Goal: Transaction & Acquisition: Purchase product/service

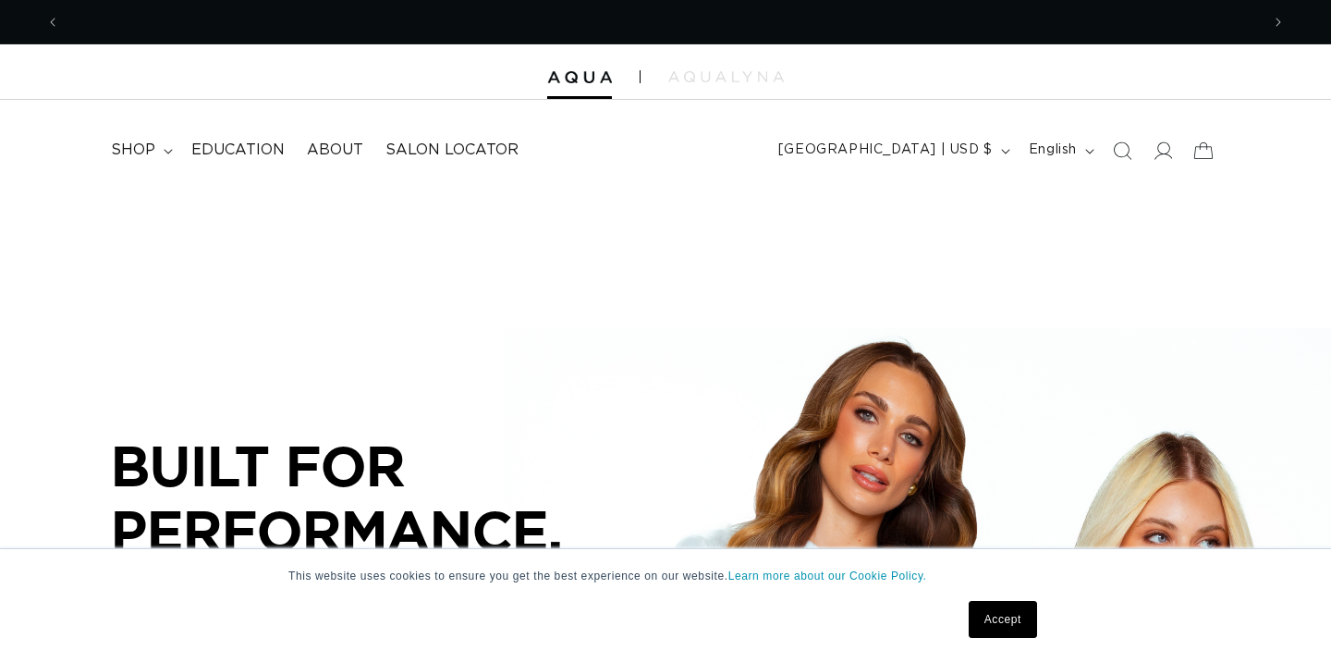
click at [158, 158] on summary "shop" at bounding box center [140, 150] width 80 height 42
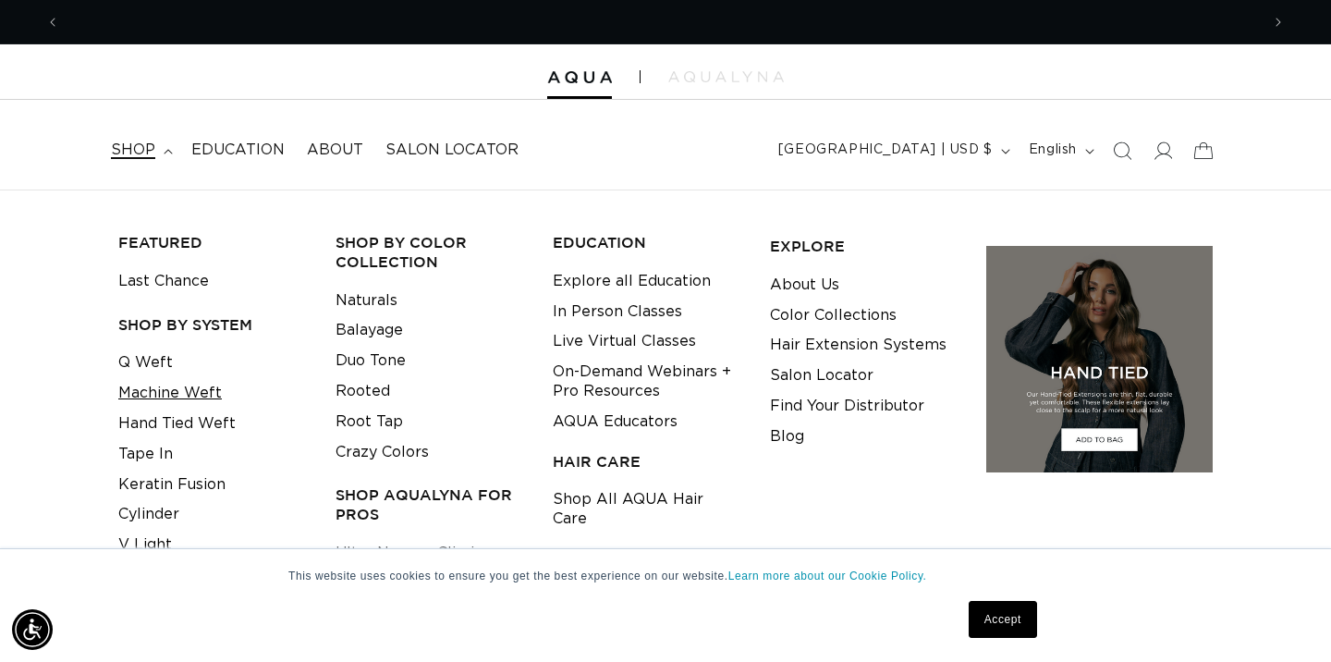
scroll to position [0, 2399]
click at [171, 389] on link "Machine Weft" at bounding box center [169, 393] width 103 height 30
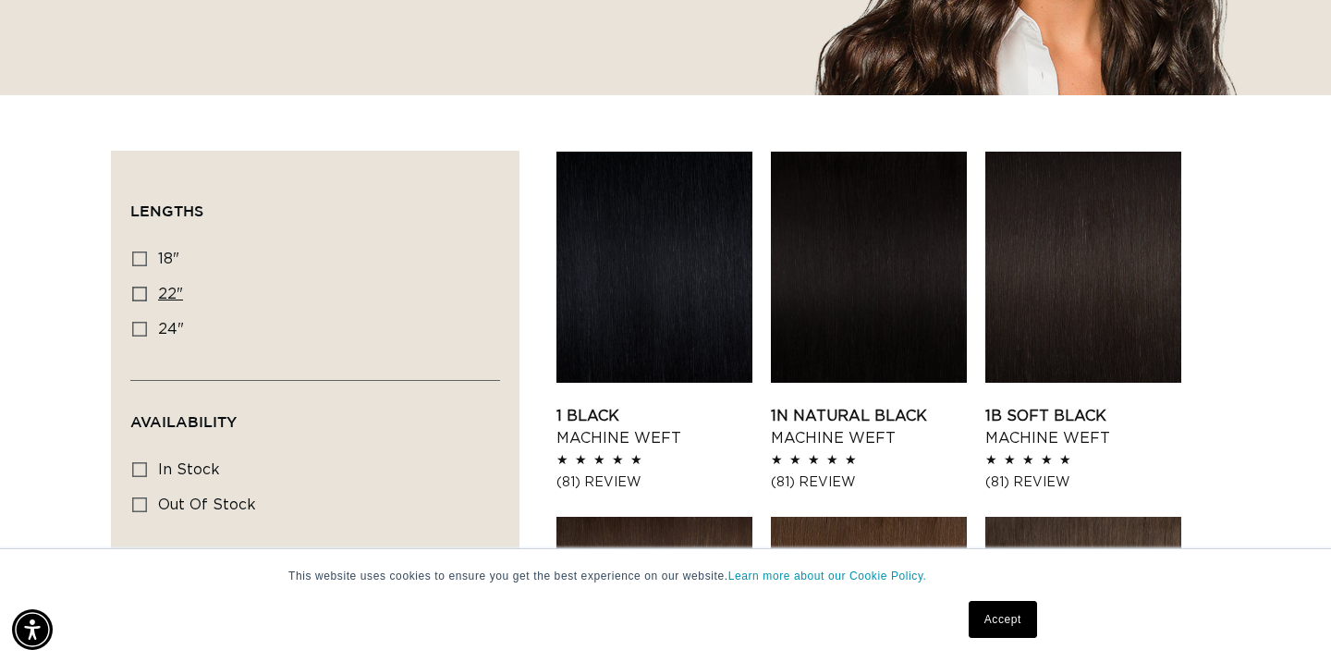
click at [140, 298] on icon at bounding box center [139, 293] width 15 height 15
click at [140, 298] on input "22" 22" (33 products)" at bounding box center [139, 293] width 15 height 15
checkbox input "true"
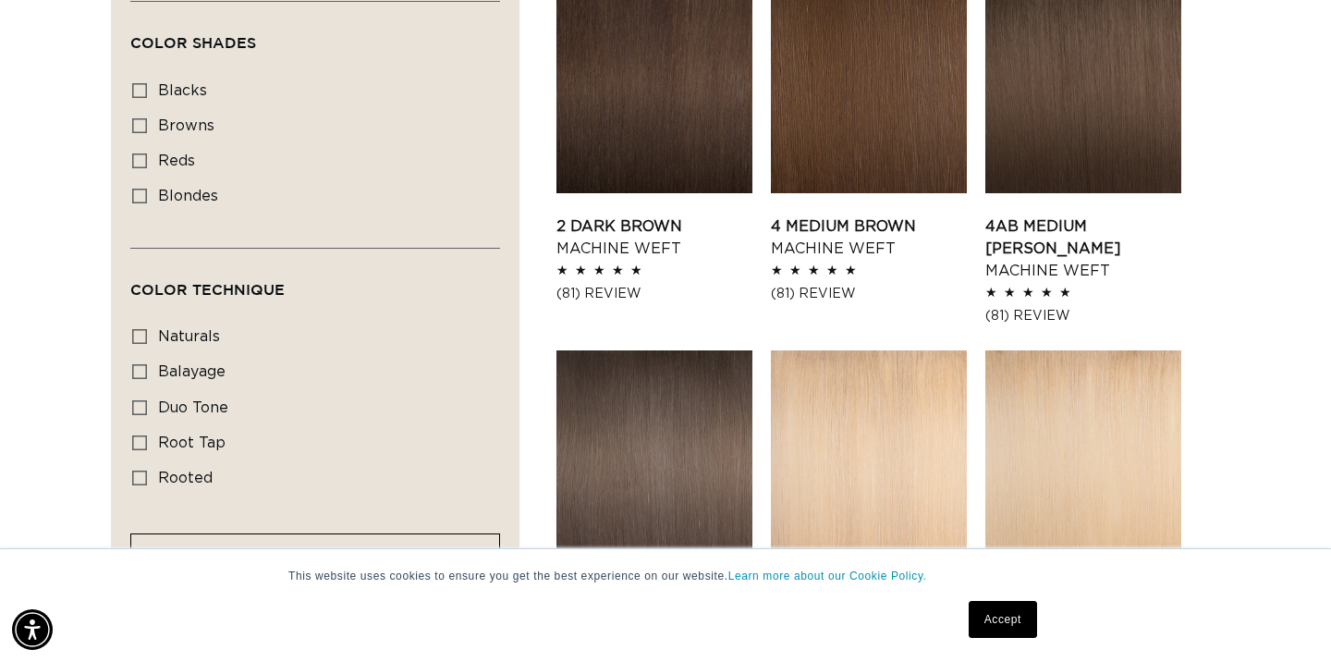
scroll to position [0, 2399]
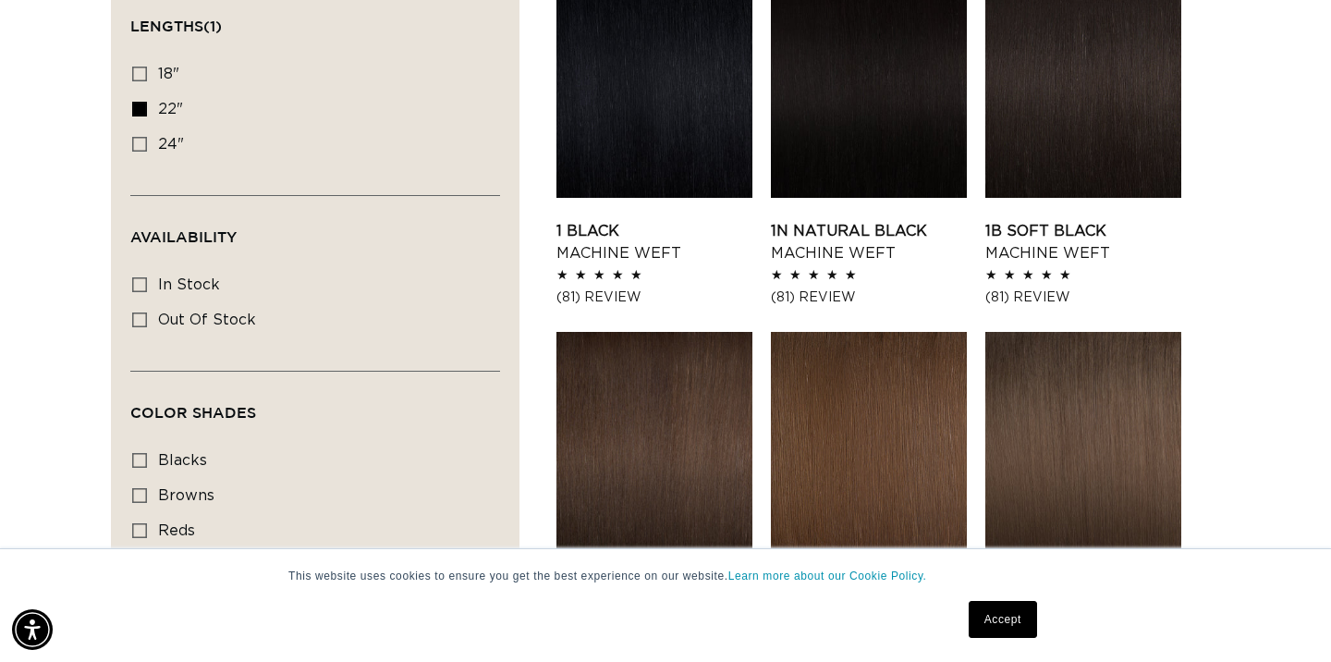
click at [431, 357] on div "Availability In stock In stock (30 products) Out of stock Out of stock (3 produ…" at bounding box center [315, 316] width 370 height 108
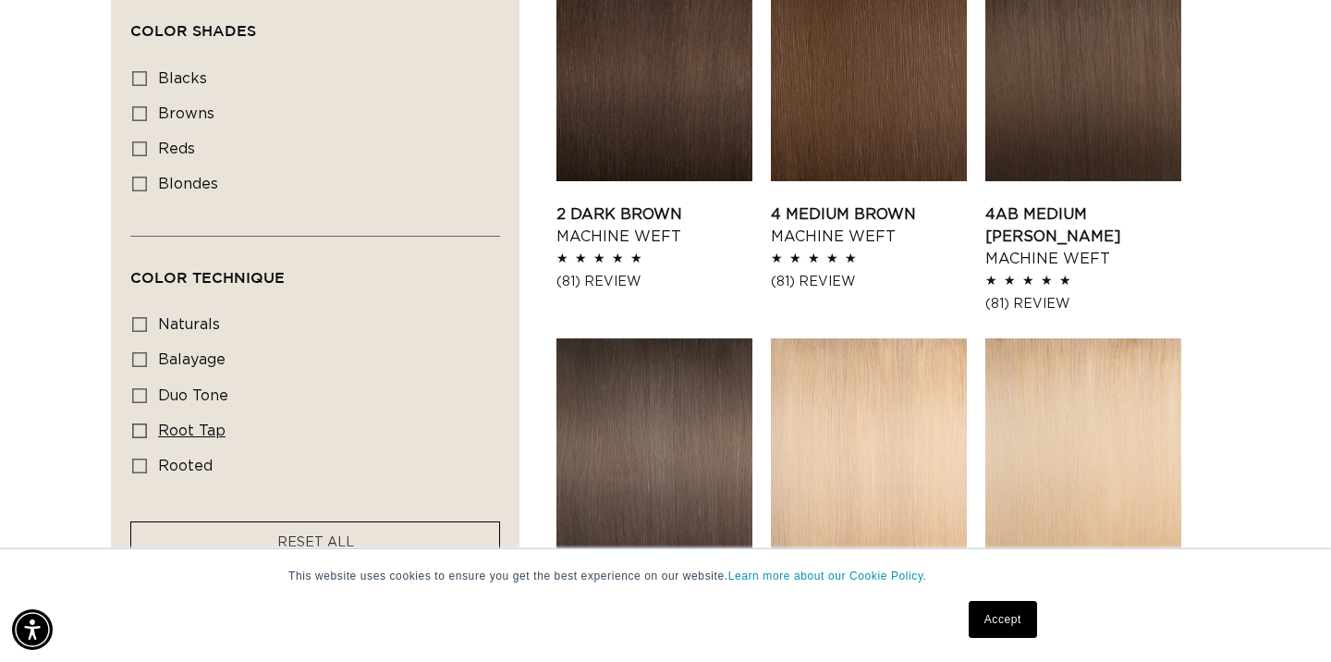
scroll to position [0, 1199]
click at [135, 436] on icon at bounding box center [139, 430] width 15 height 15
click at [135, 436] on input "root tap root tap (6 products)" at bounding box center [139, 430] width 15 height 15
checkbox input "true"
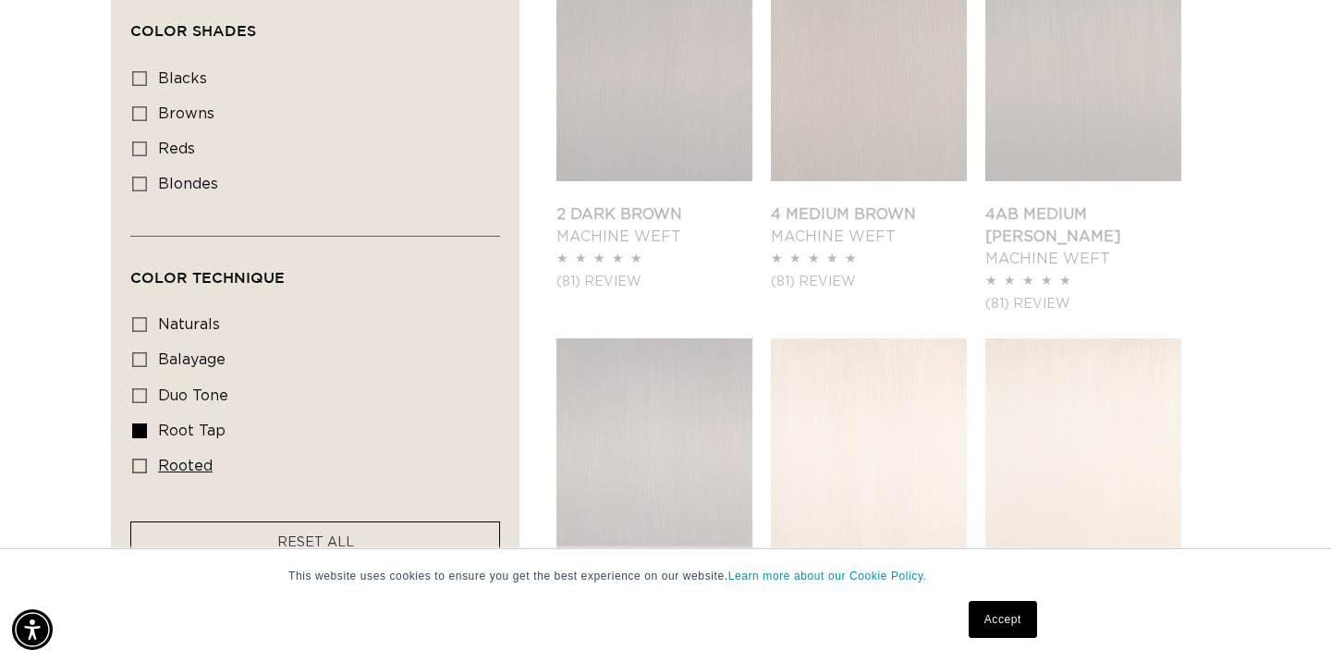
click at [141, 473] on icon at bounding box center [139, 465] width 15 height 15
click at [141, 473] on input "rooted rooted (4 products)" at bounding box center [139, 465] width 15 height 15
checkbox input "true"
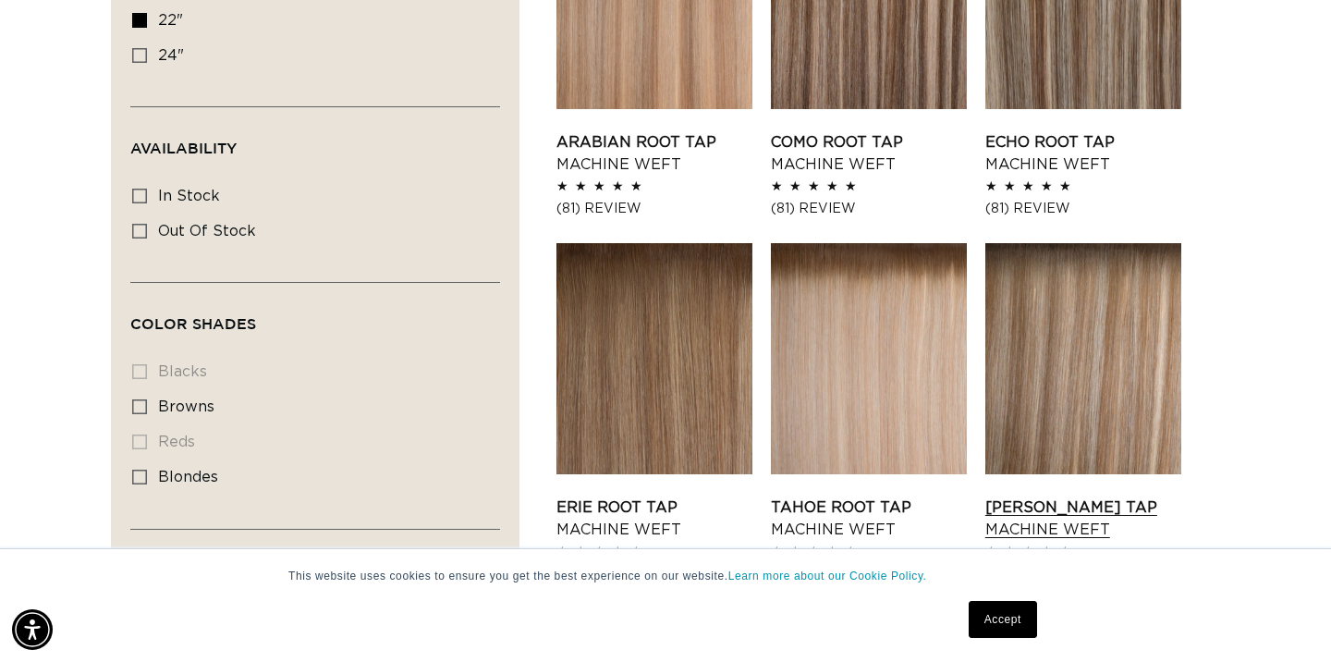
scroll to position [0, 2399]
click at [1073, 496] on link "Victoria Root Tap Machine Weft" at bounding box center [1083, 518] width 196 height 44
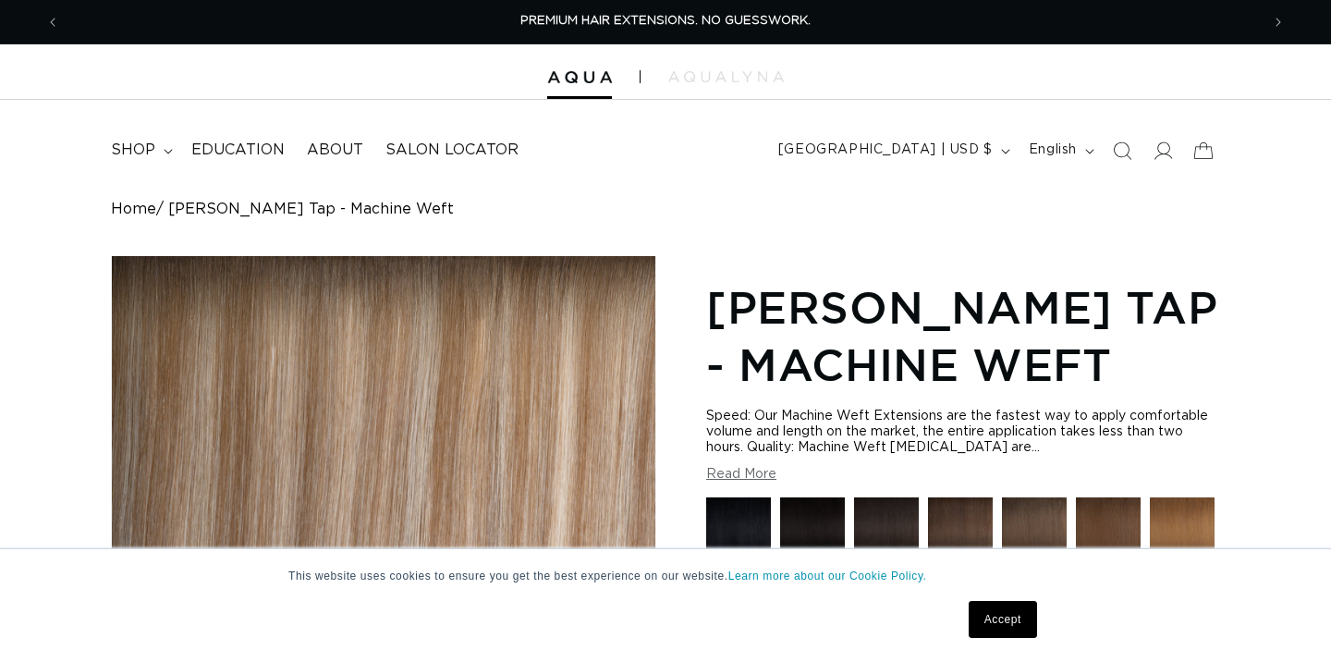
click at [405, 557] on div "This website uses cookies to ensure you get the best experience on our website.…" at bounding box center [665, 605] width 924 height 113
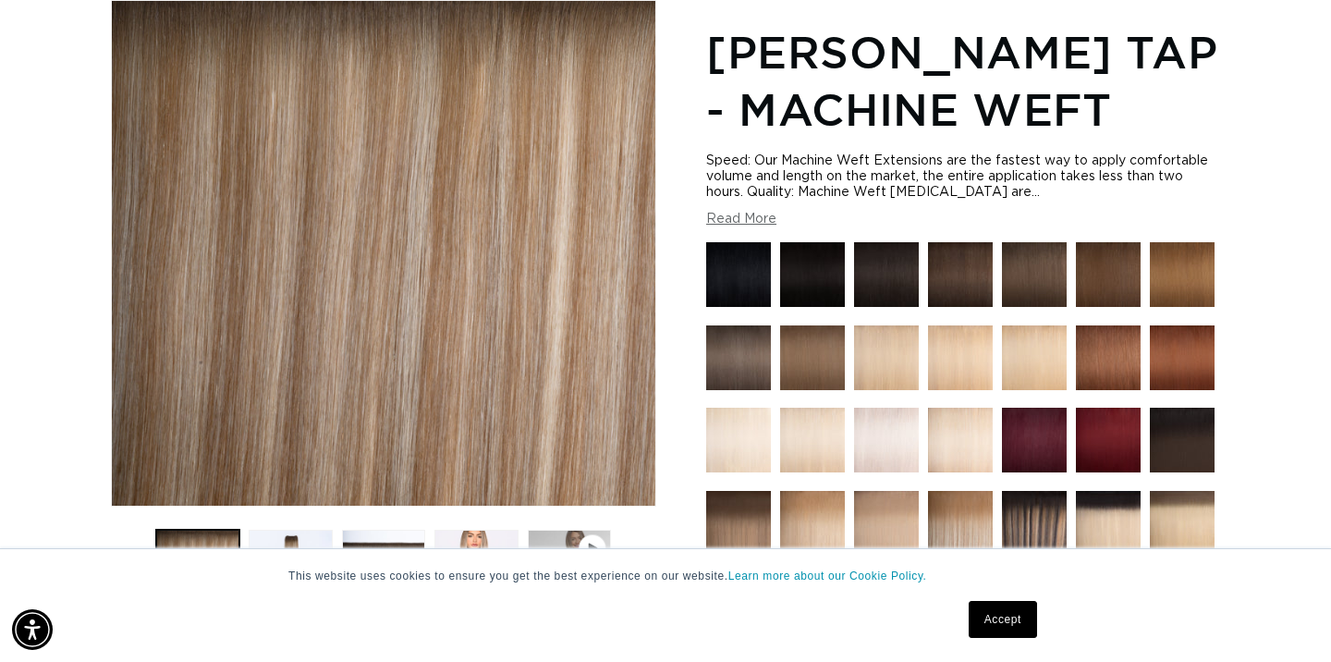
click at [987, 607] on link "Accept" at bounding box center [1002, 619] width 68 height 37
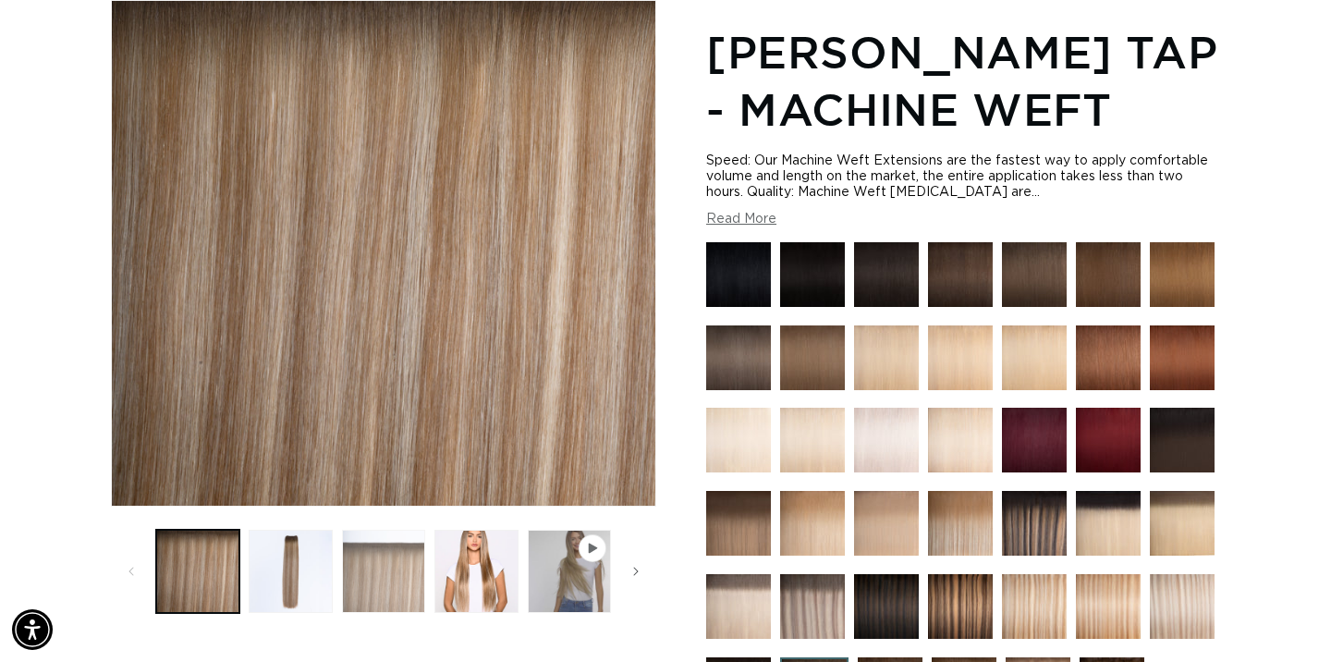
click at [381, 578] on button "Load image 3 in gallery view" at bounding box center [383, 571] width 83 height 83
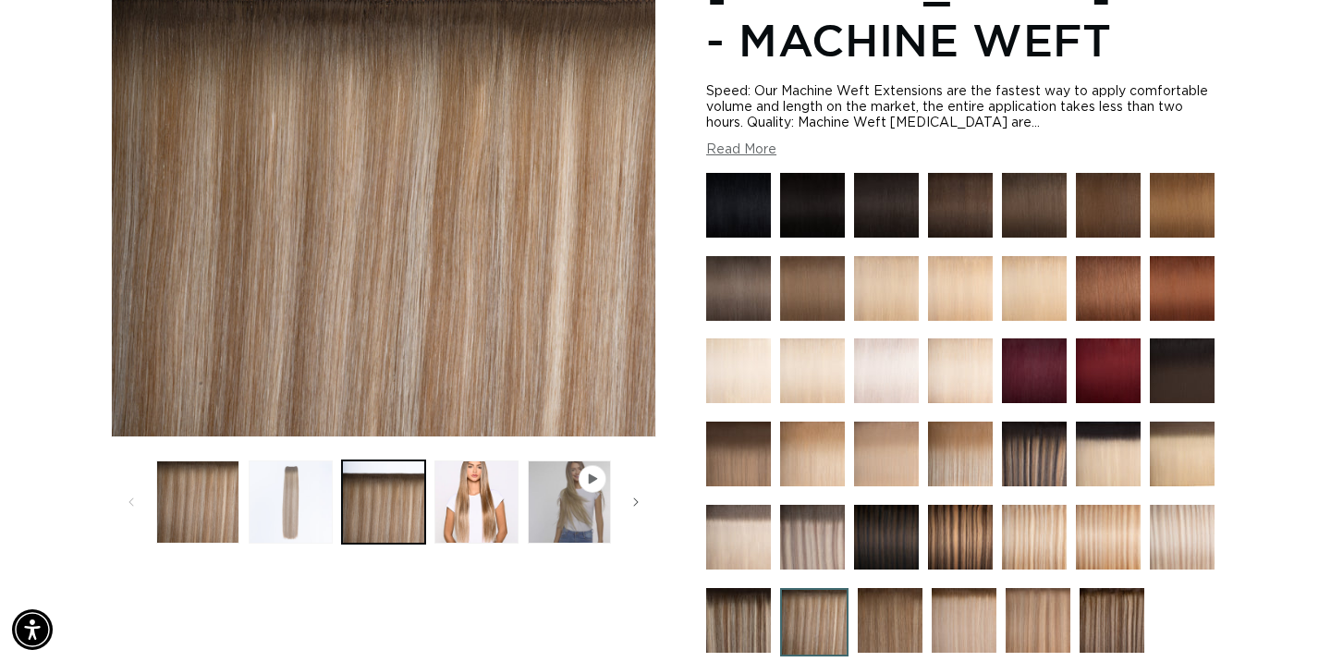
click at [288, 495] on button "Load image 2 in gallery view" at bounding box center [290, 501] width 83 height 83
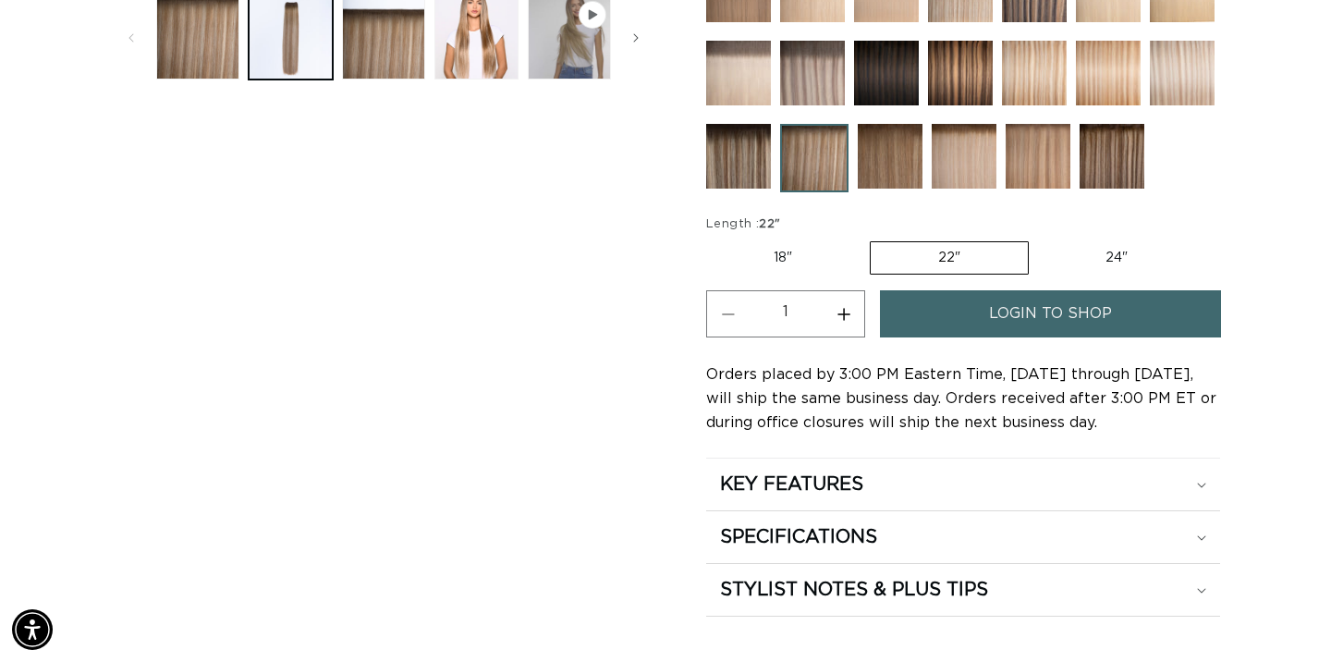
click at [1046, 312] on span "login to shop" at bounding box center [1050, 313] width 123 height 47
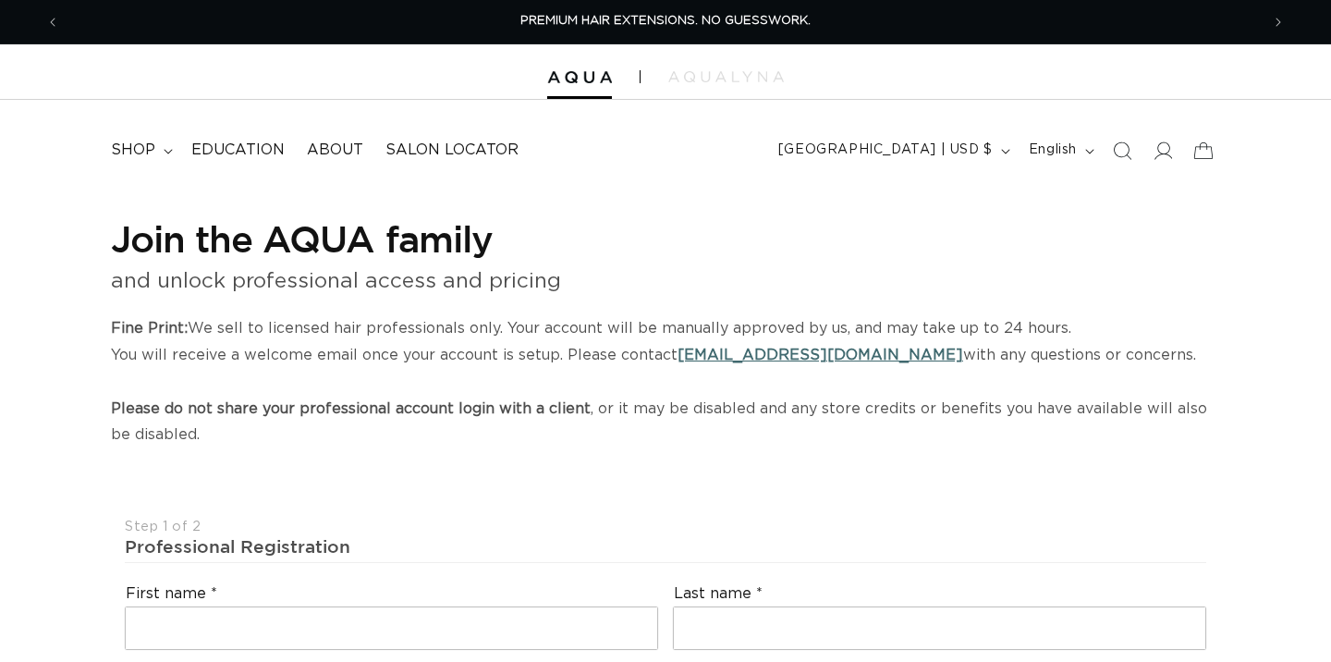
select select "US"
select select "[GEOGRAPHIC_DATA]"
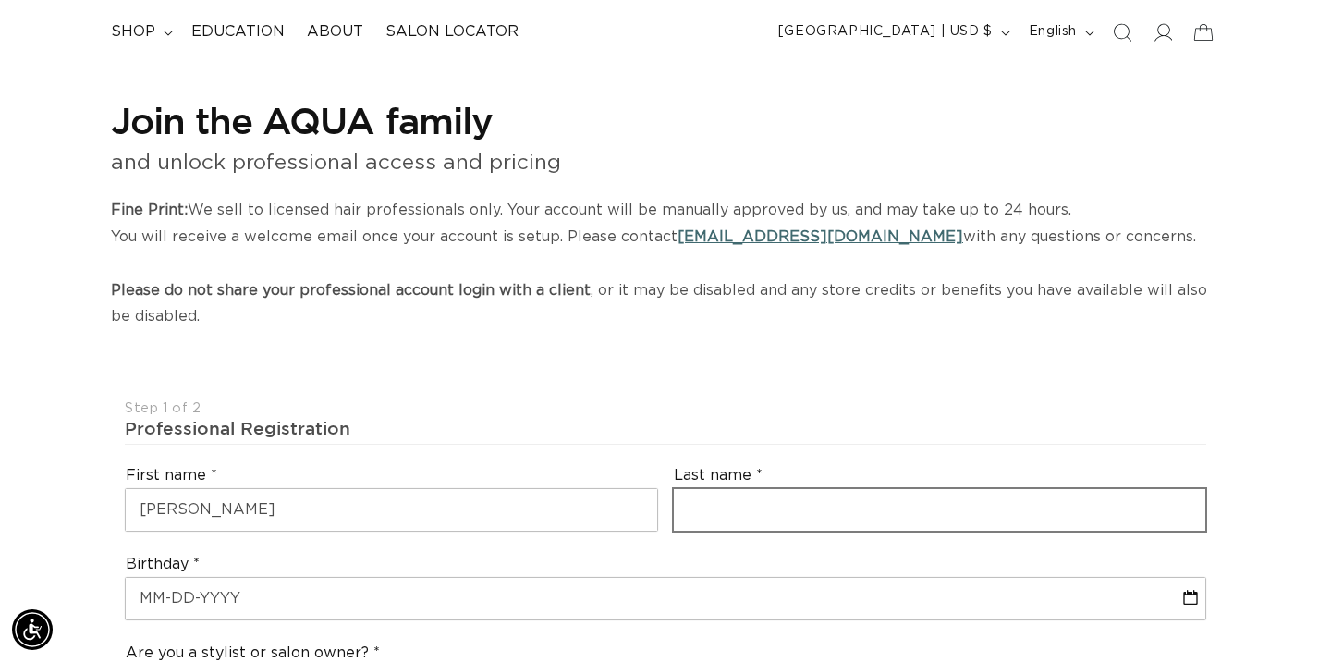
type input "joseph v"
click at [784, 514] on input "text" at bounding box center [939, 510] width 531 height 42
type input "i"
type input "Villalba"
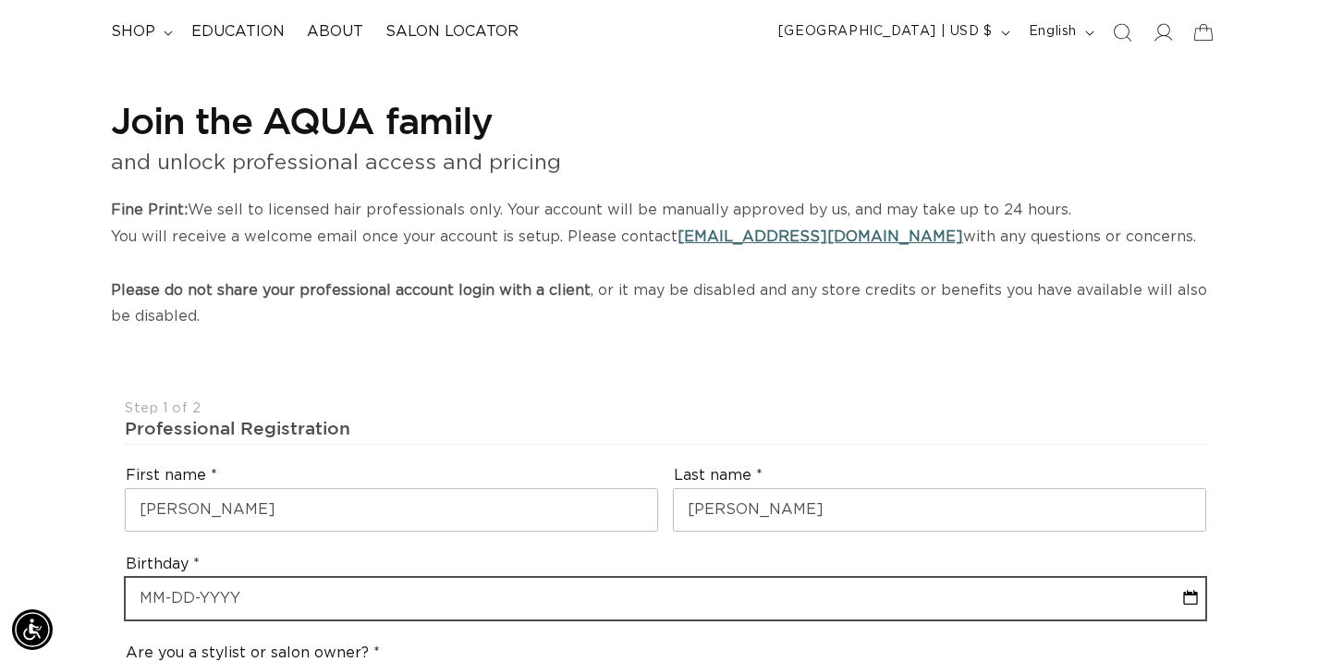
select select "8"
select select "2025"
drag, startPoint x: 680, startPoint y: 523, endPoint x: 367, endPoint y: 578, distance: 318.1
type input "0"
select select "8"
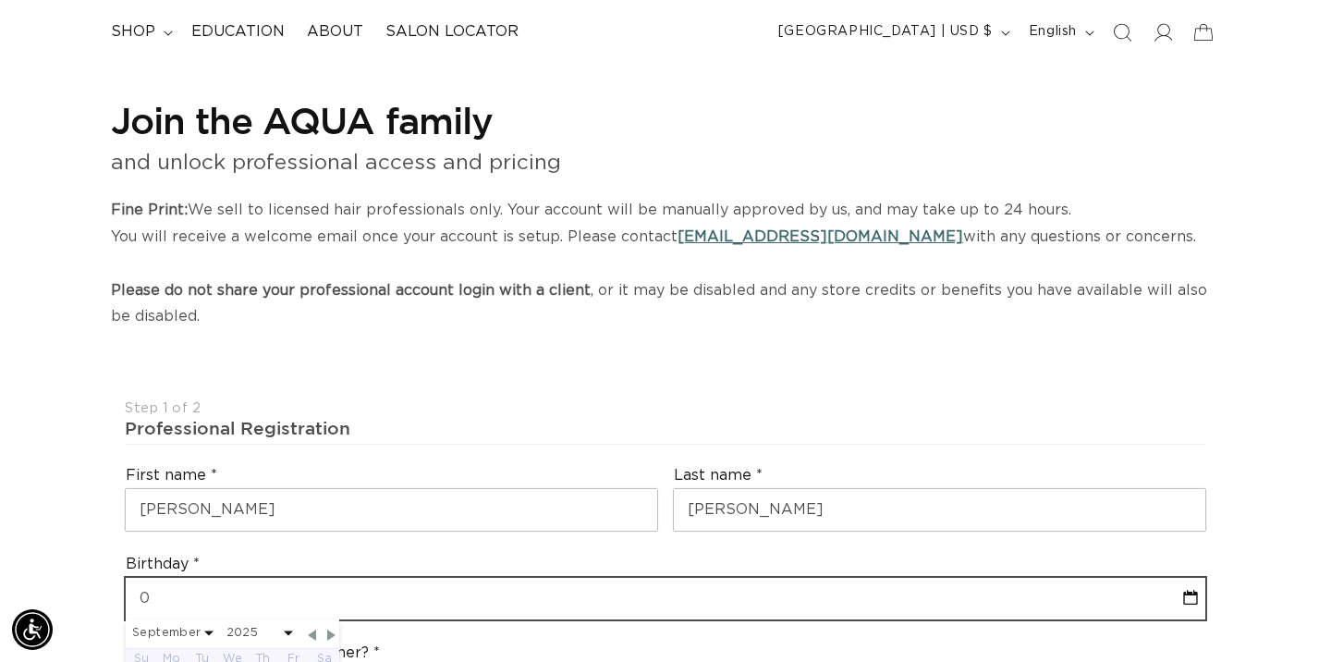
select select "2025"
type input "08"
select select "8"
select select "2025"
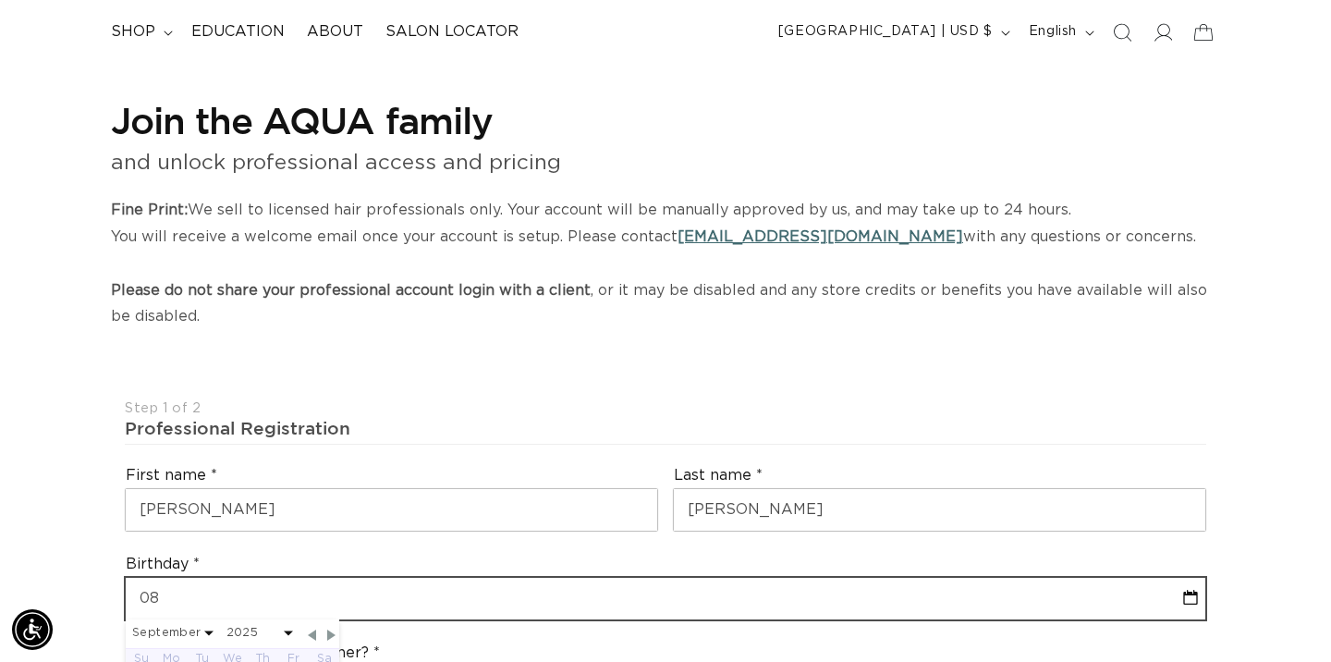
type input "08-1"
select select "8"
select select "2025"
type input "08-15"
select select "8"
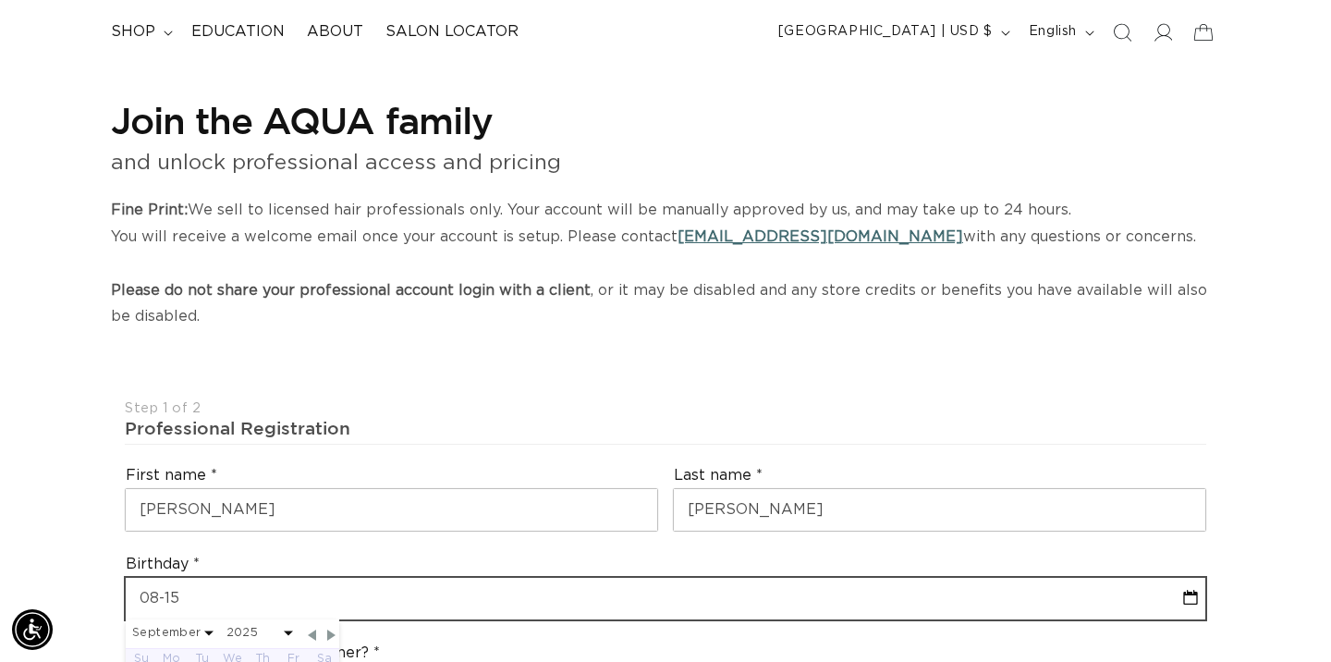
select select "2025"
type input "08-15-1"
select select "8"
select select "2025"
type input "08-15-19"
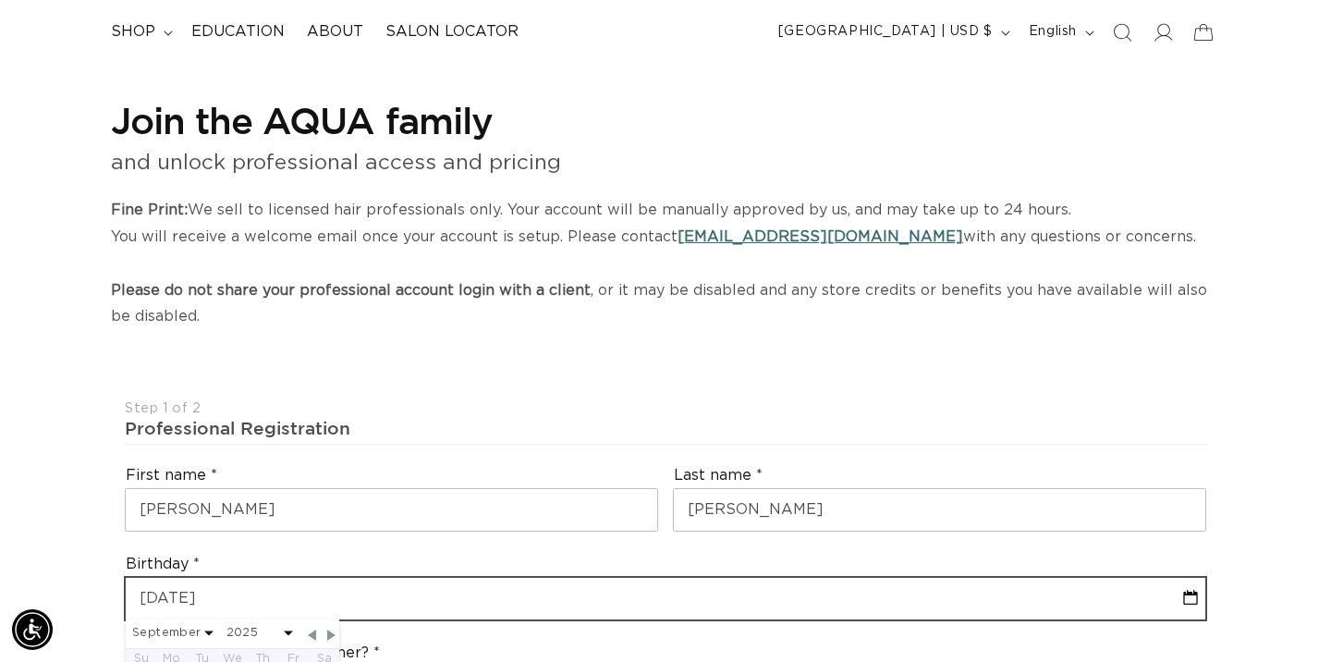
select select "8"
select select "2025"
type input "08-15-198"
select select "8"
select select "2025"
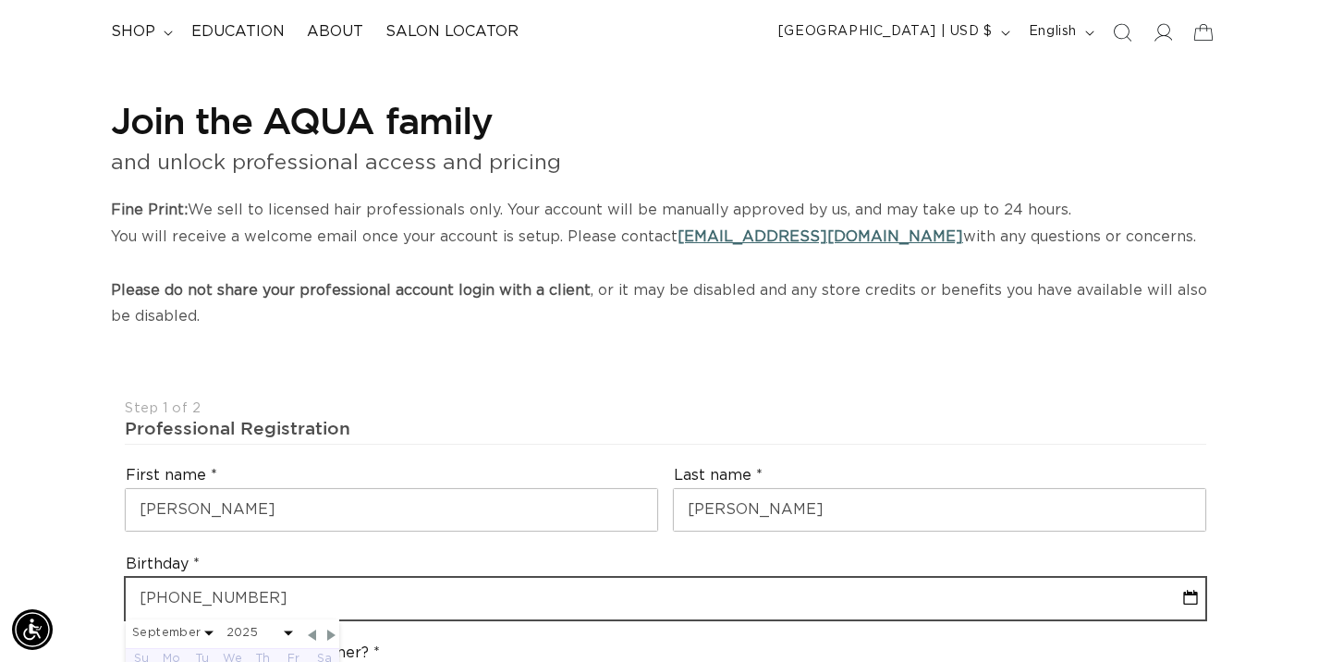
type input "08-15-1982"
select select "7"
select select "1982"
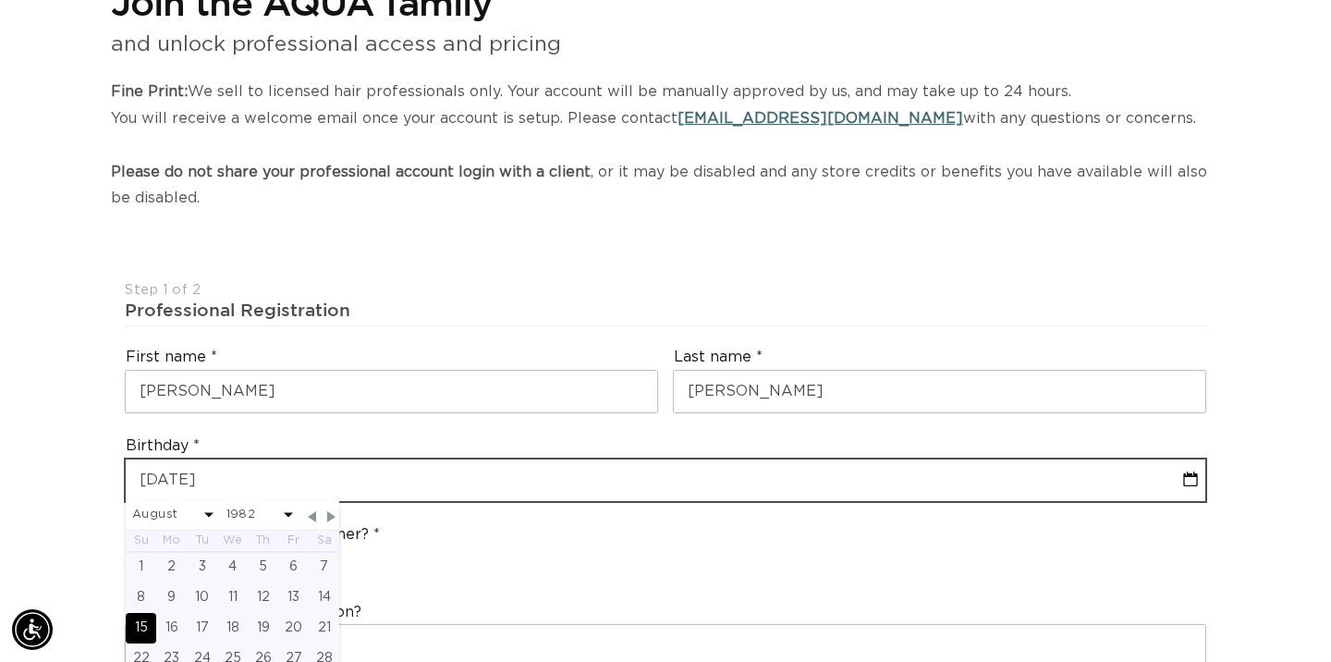
scroll to position [240, 0]
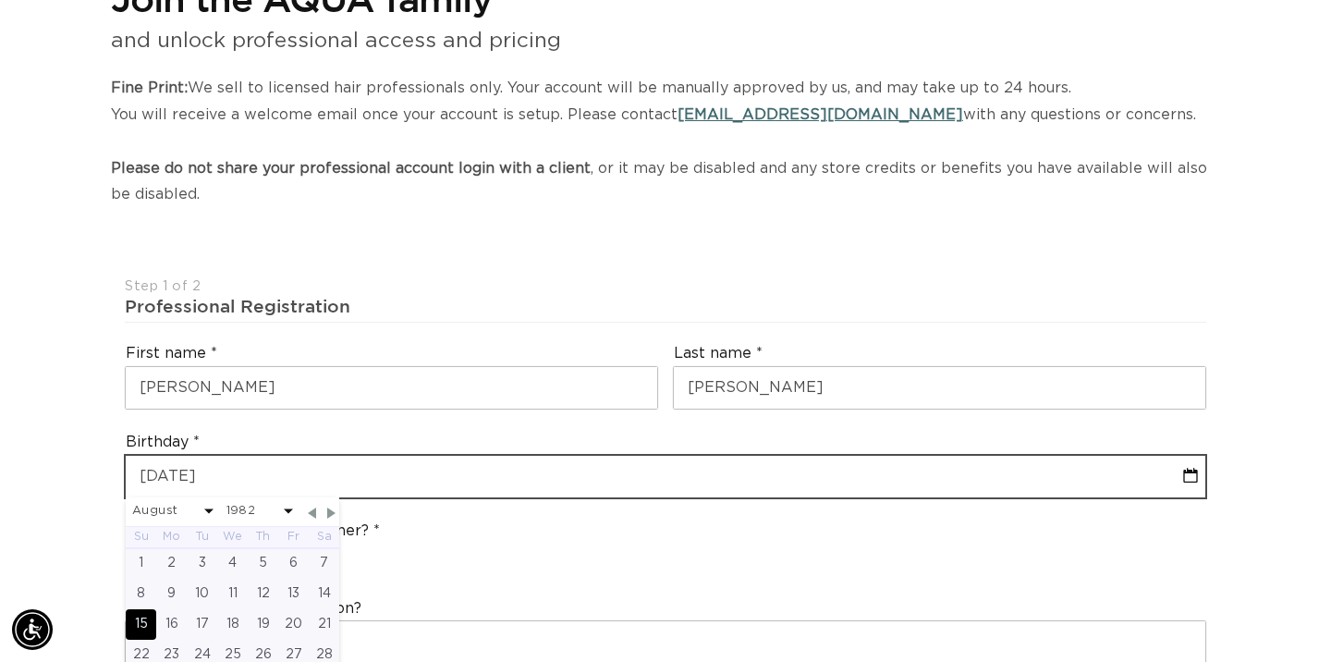
type input "08-15-1982"
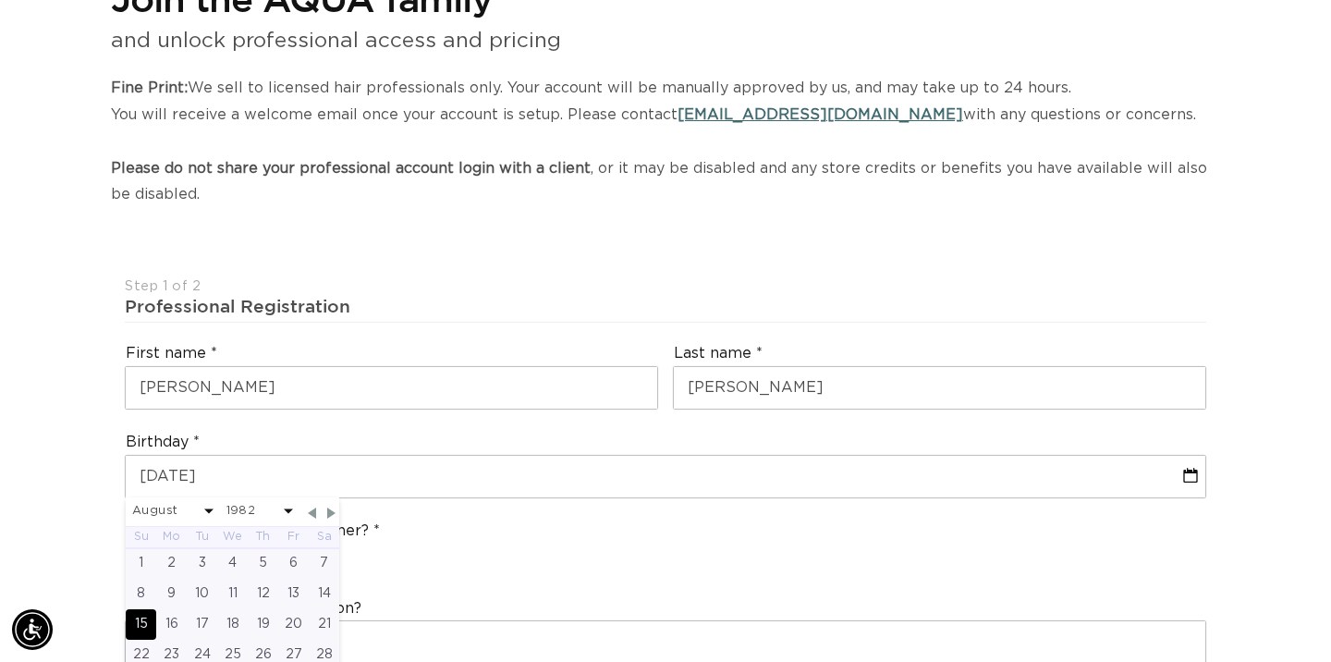
click at [491, 513] on div "Are you a stylist or salon owner? Stylist Salon Owner" at bounding box center [665, 548] width 1096 height 70
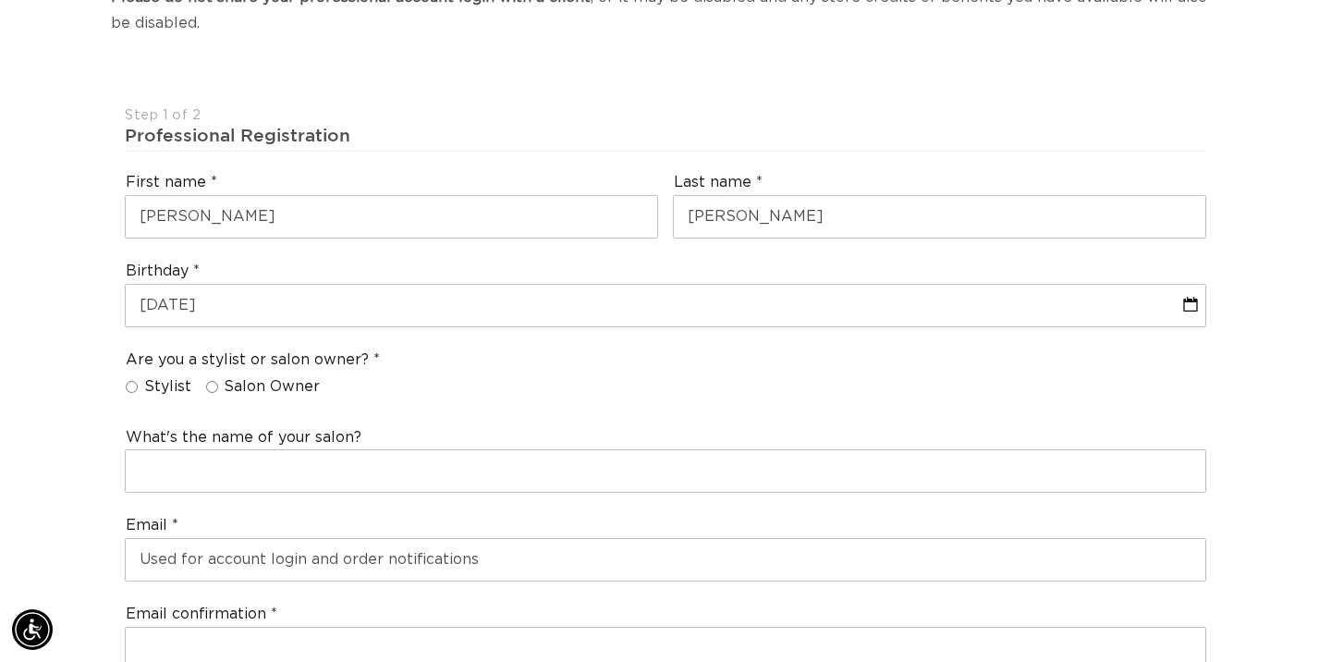
scroll to position [0, 2399]
click at [128, 381] on input "Stylist" at bounding box center [132, 387] width 12 height 12
radio input "true"
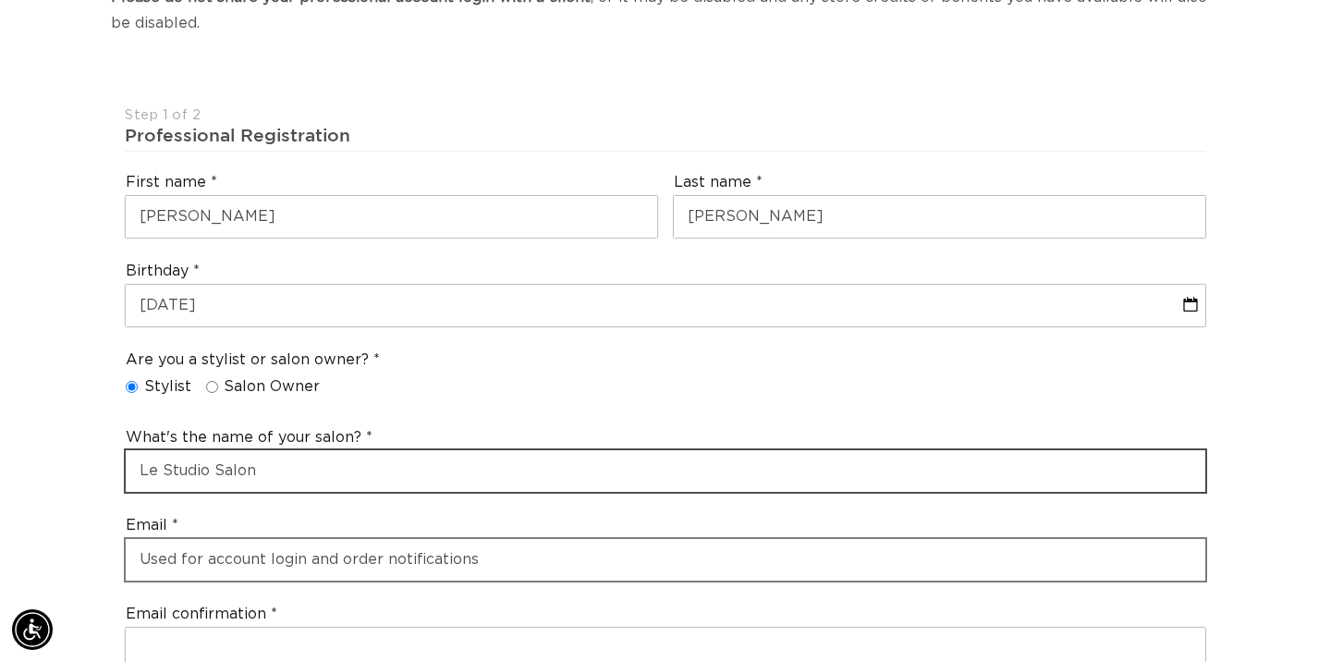
scroll to position [0, 0]
type input "Le Studio Salon"
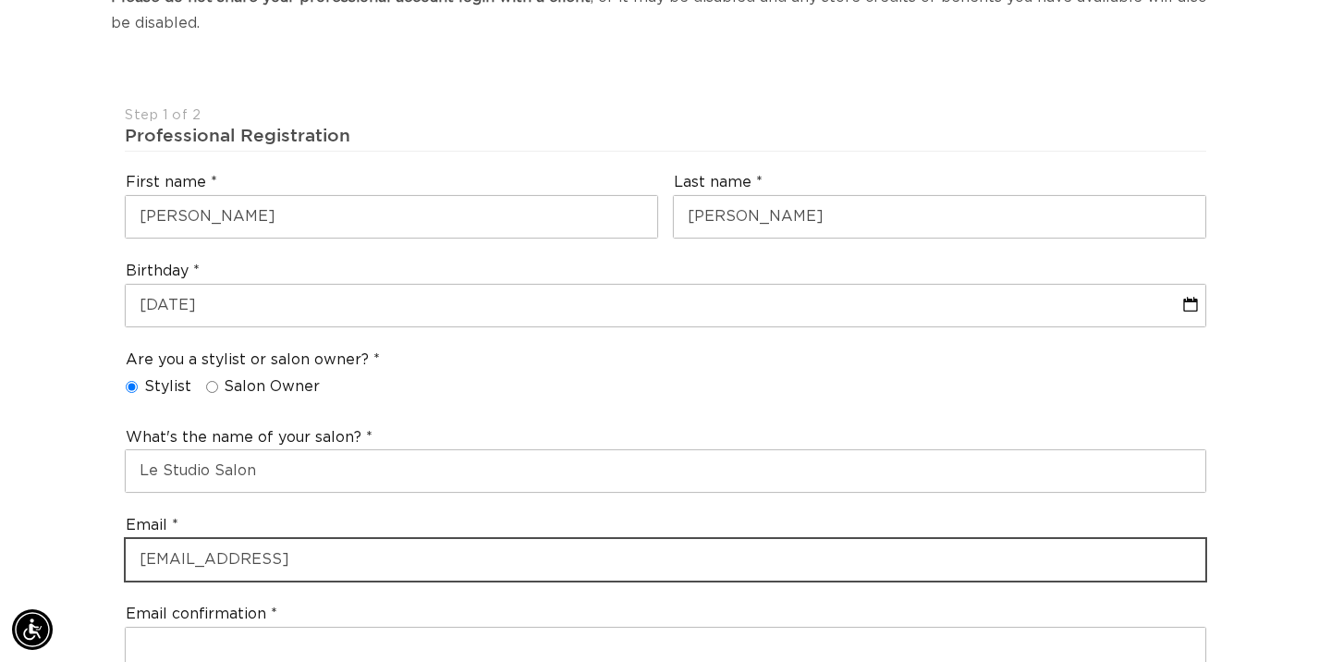
scroll to position [0, 1199]
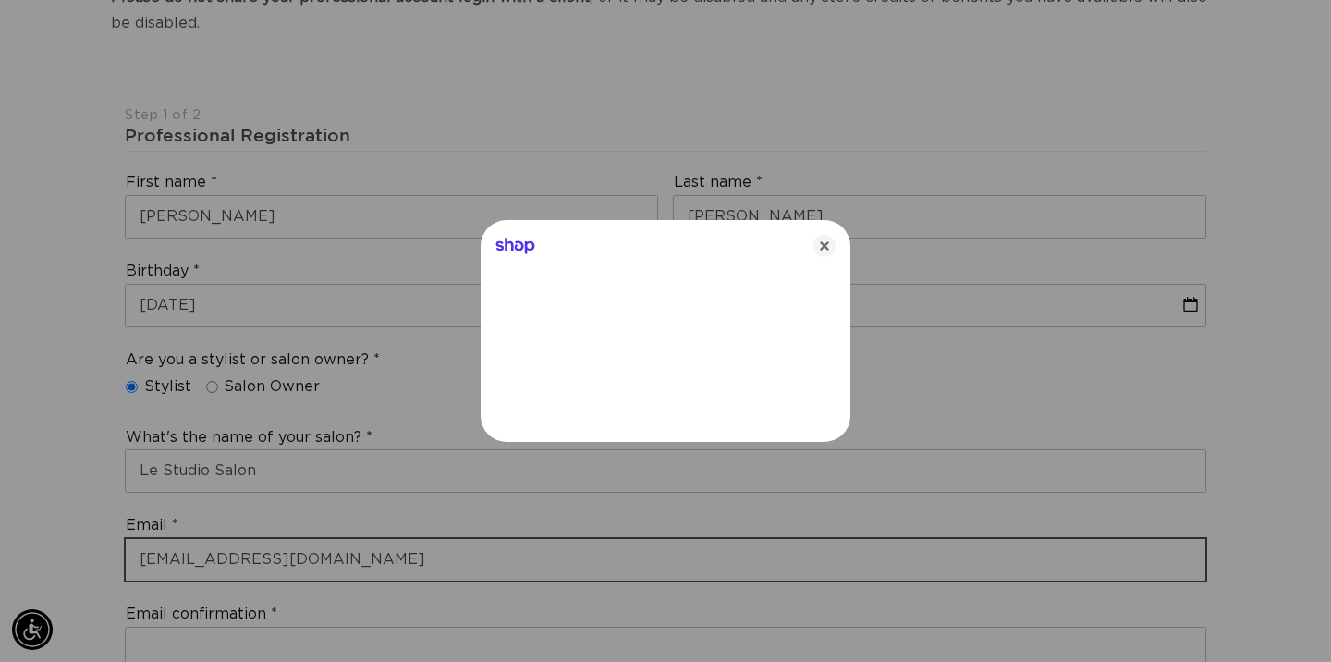
type input "[EMAIL_ADDRESS][DOMAIN_NAME]"
click at [828, 244] on icon "Close" at bounding box center [824, 246] width 22 height 22
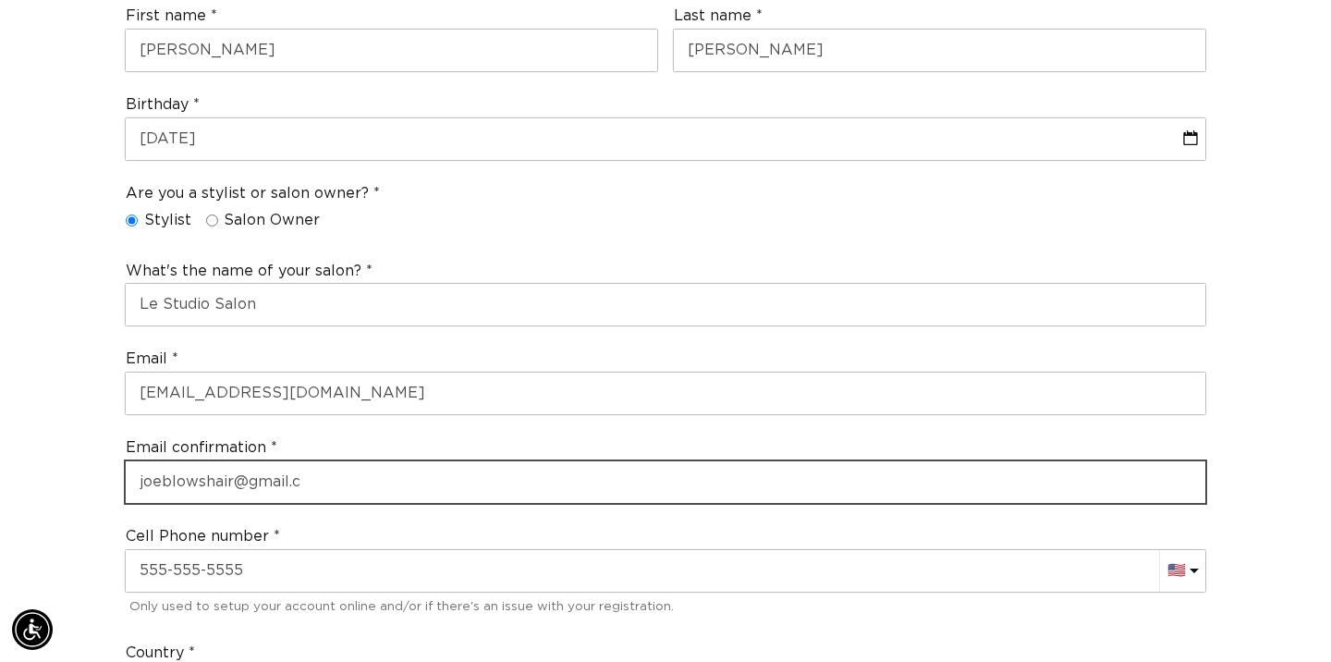
scroll to position [0, 1199]
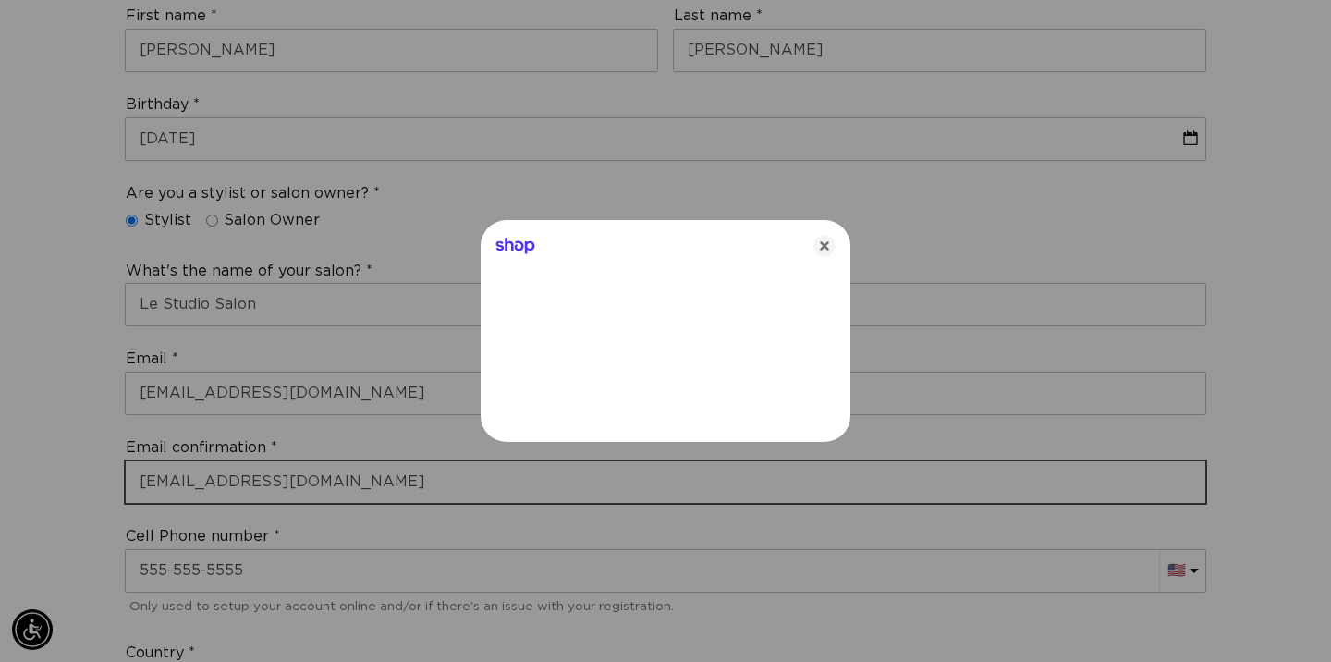
type input "[EMAIL_ADDRESS][DOMAIN_NAME]"
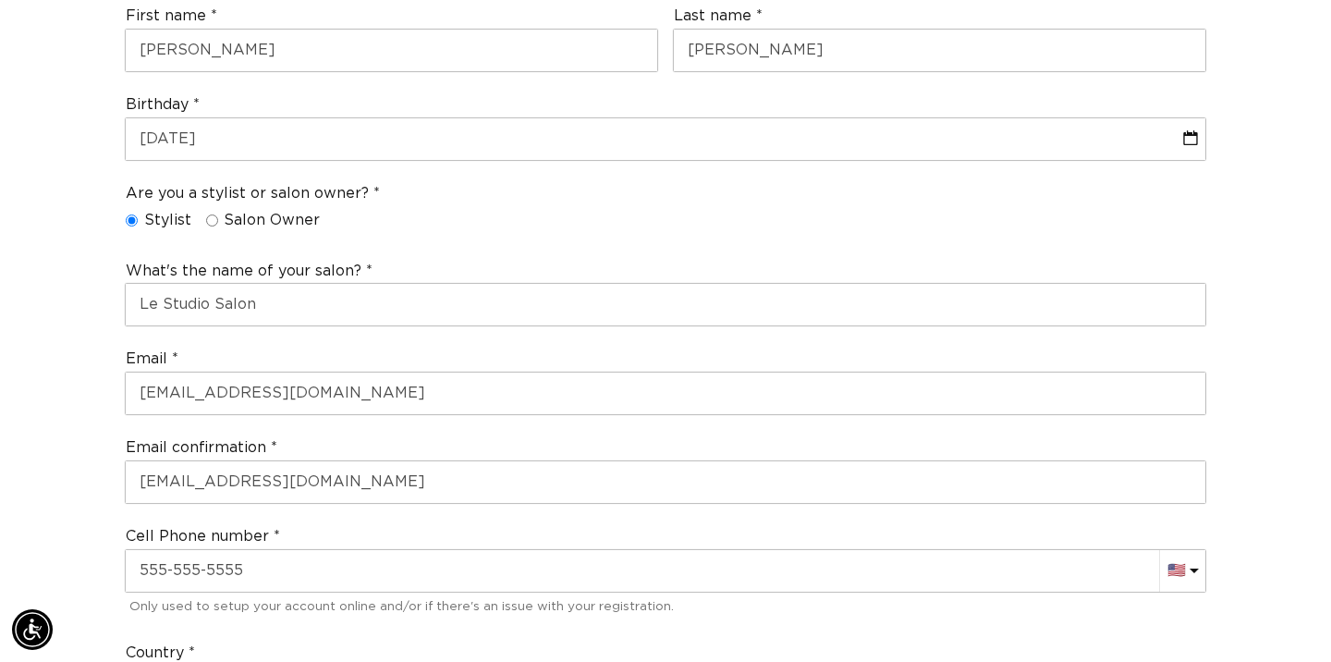
scroll to position [578, 0]
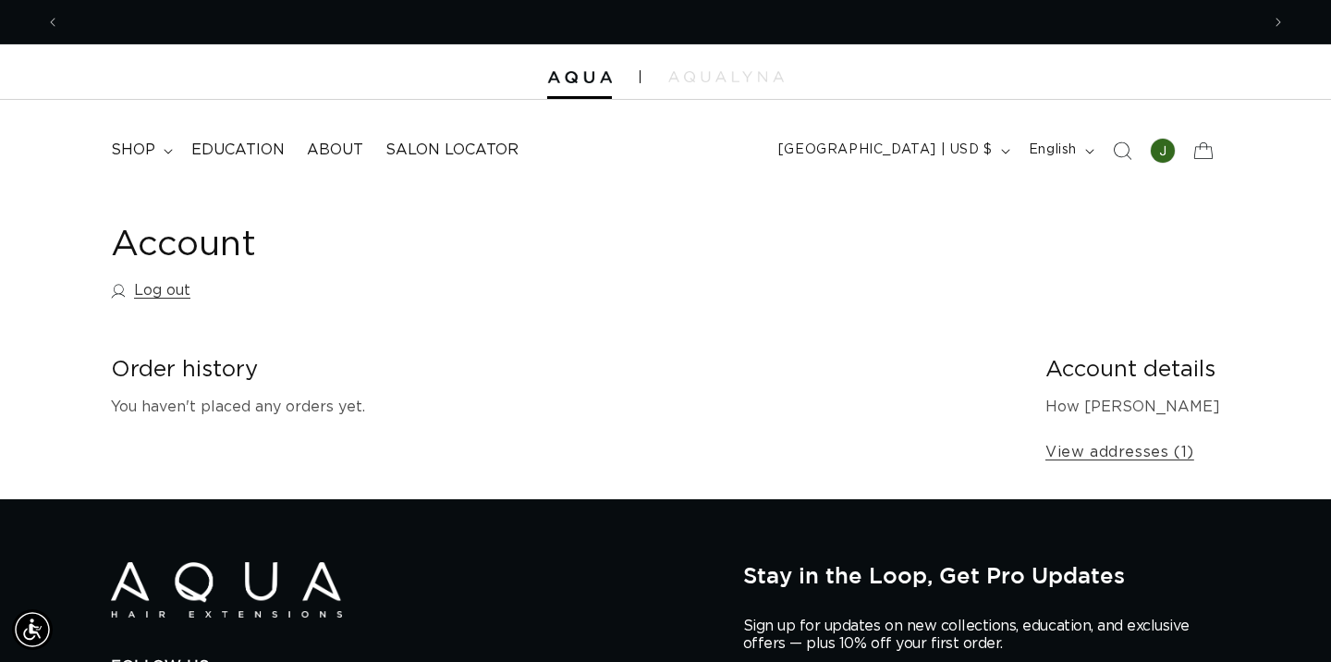
scroll to position [0, 2399]
click at [142, 143] on span "shop" at bounding box center [133, 149] width 44 height 19
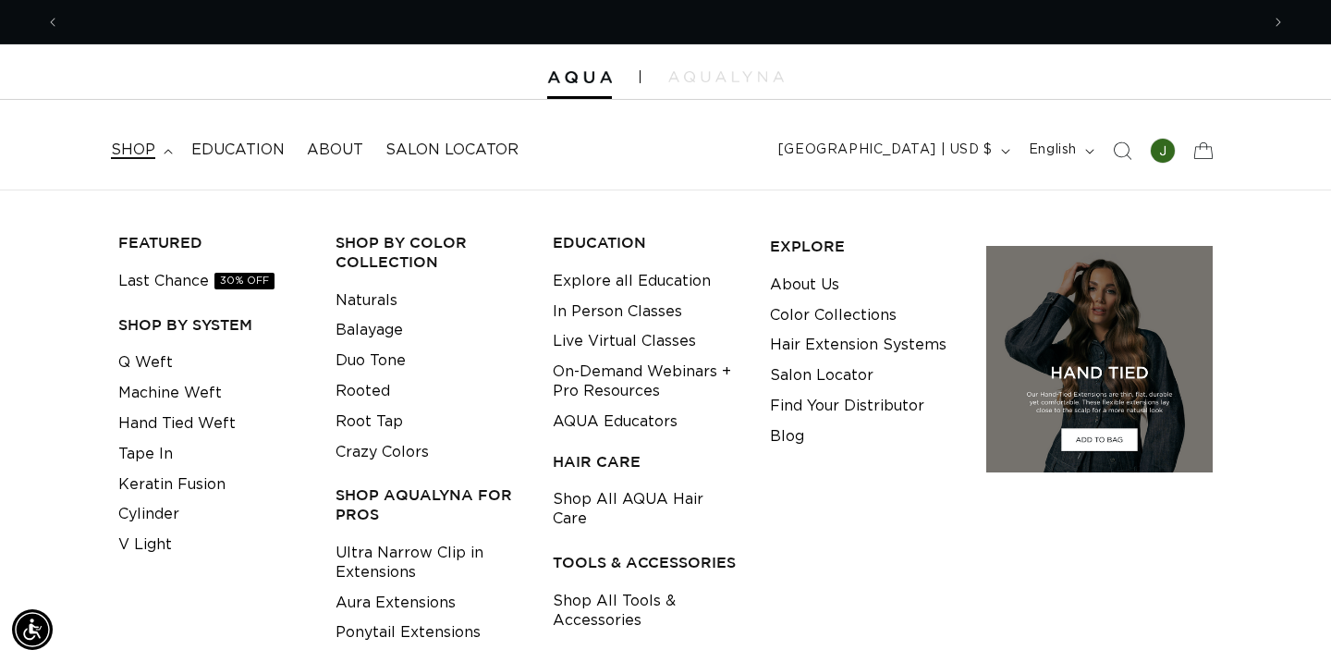
scroll to position [0, 0]
click at [167, 280] on link "Last Chance 30% OFF" at bounding box center [196, 281] width 156 height 30
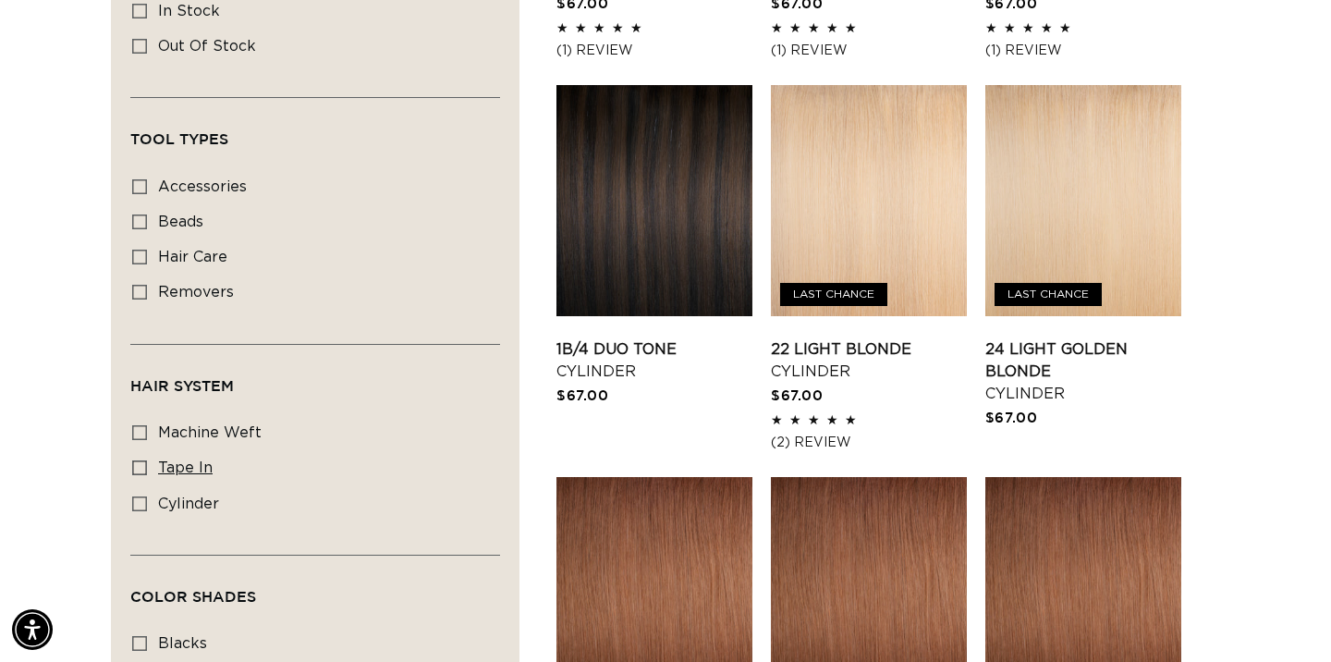
scroll to position [978, 0]
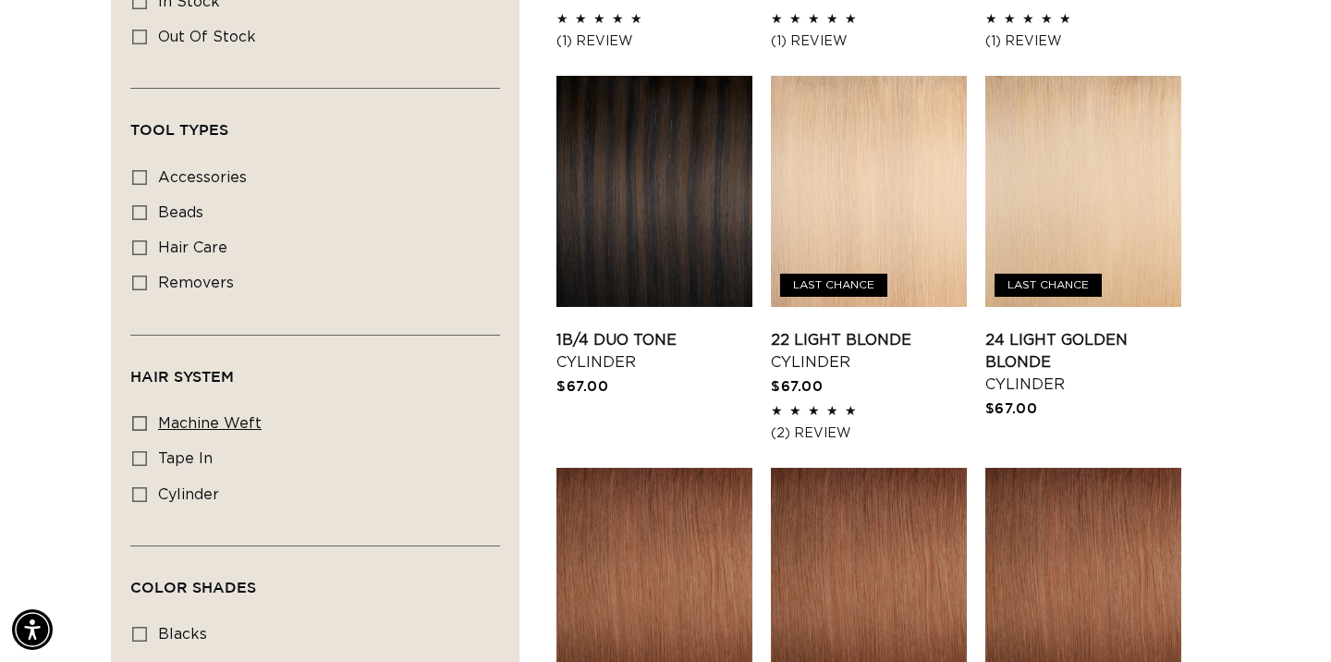
click at [142, 431] on icon at bounding box center [139, 423] width 15 height 15
click at [142, 431] on input "machine weft machine weft (2 products)" at bounding box center [139, 423] width 15 height 15
checkbox input "true"
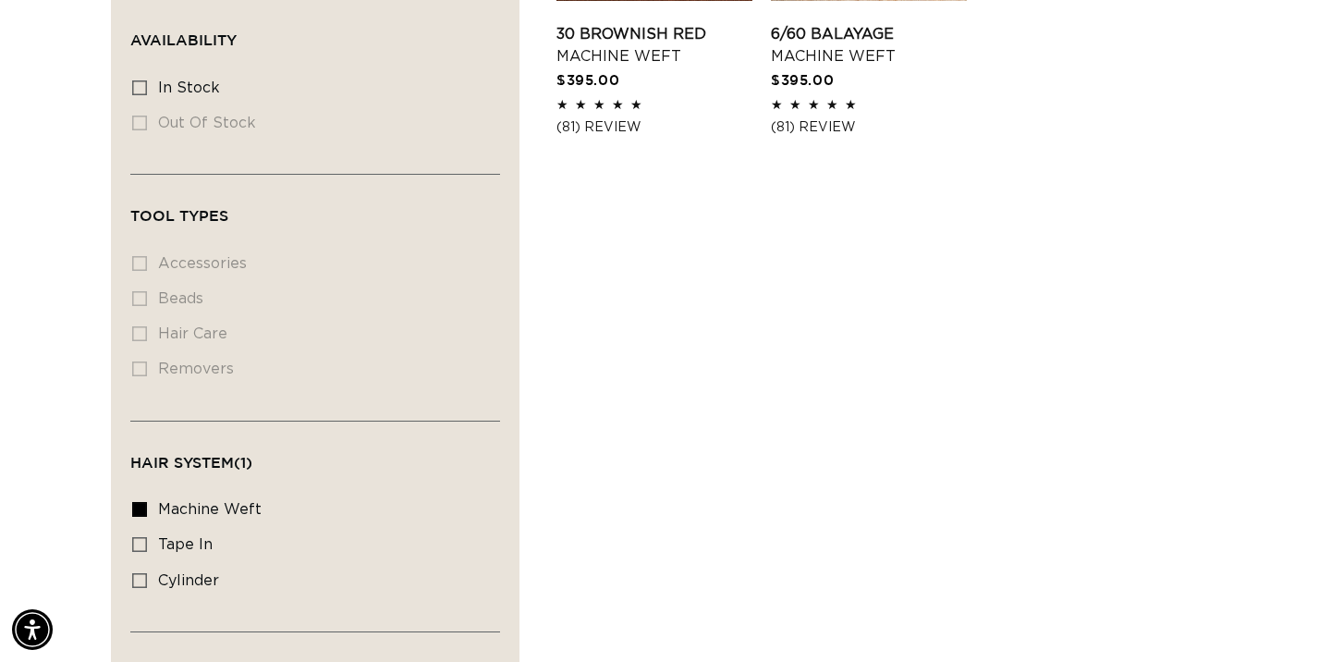
scroll to position [893, 0]
click at [139, 516] on icon at bounding box center [139, 508] width 15 height 15
click at [139, 516] on input "machine weft machine weft (2 products)" at bounding box center [139, 508] width 15 height 15
checkbox input "false"
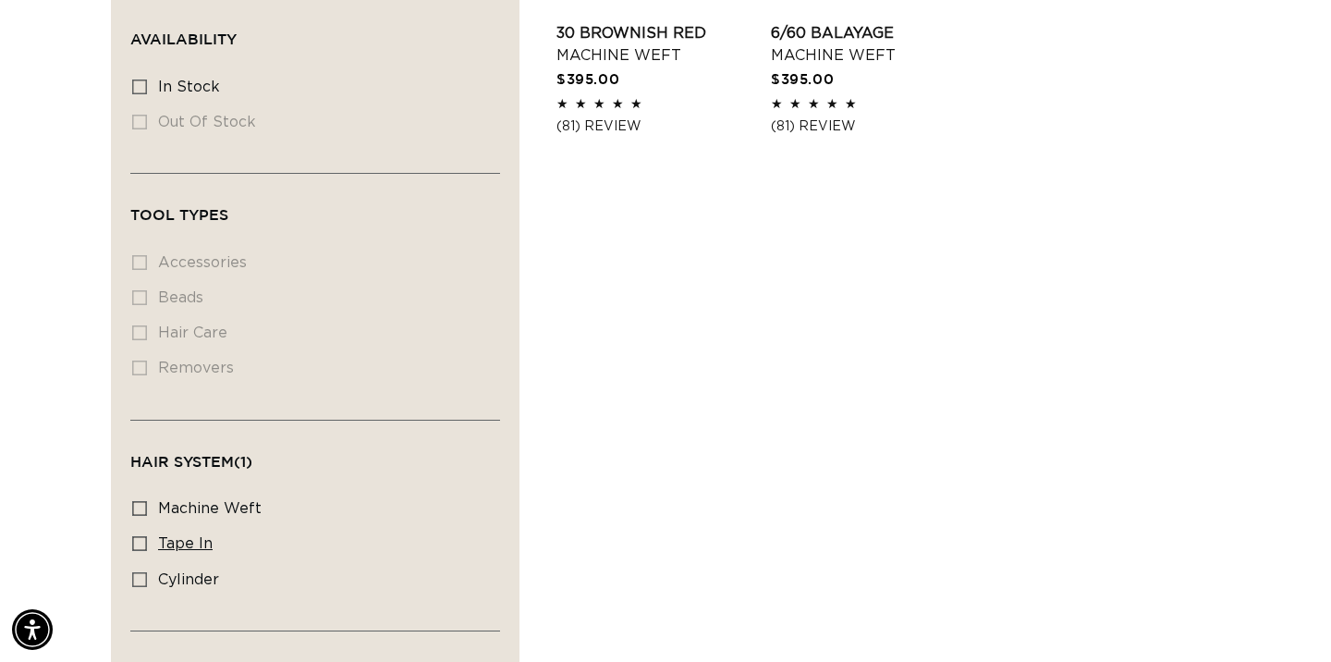
click at [141, 546] on icon at bounding box center [139, 543] width 15 height 15
click at [141, 546] on input "tape in tape in (2 products)" at bounding box center [139, 543] width 15 height 15
checkbox input "true"
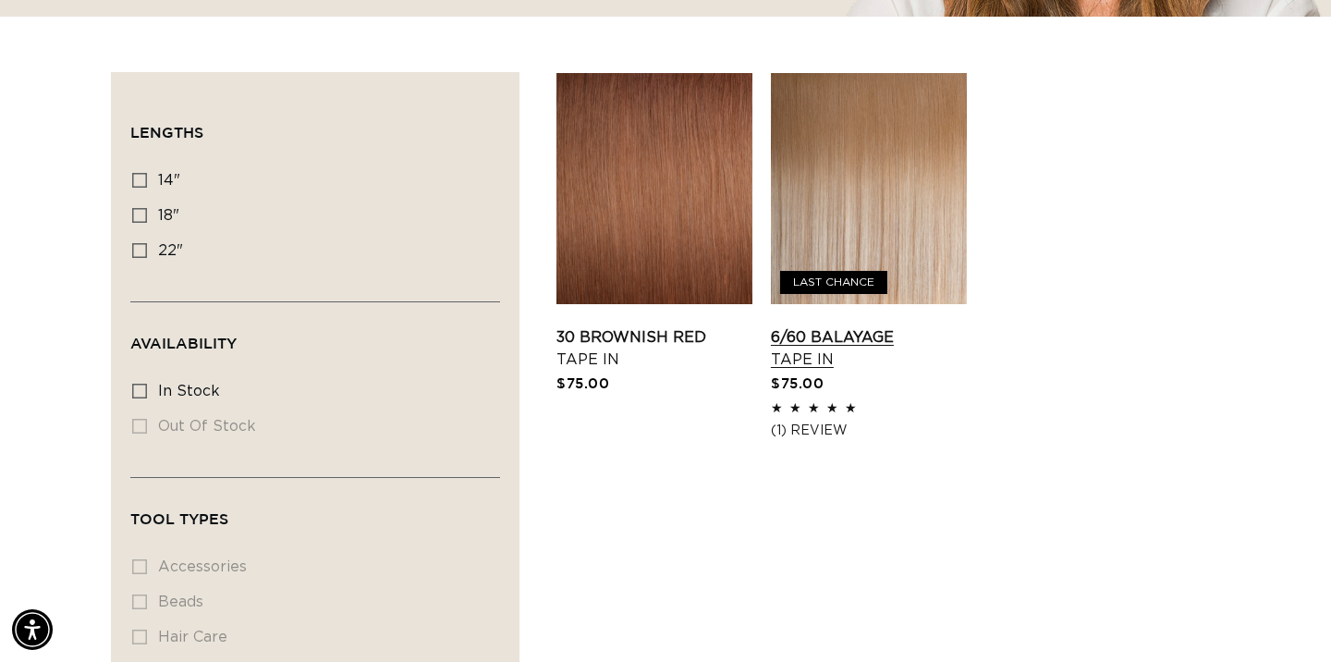
scroll to position [0, 1199]
click at [691, 326] on link "30 Brownish Red Tape In" at bounding box center [654, 348] width 196 height 44
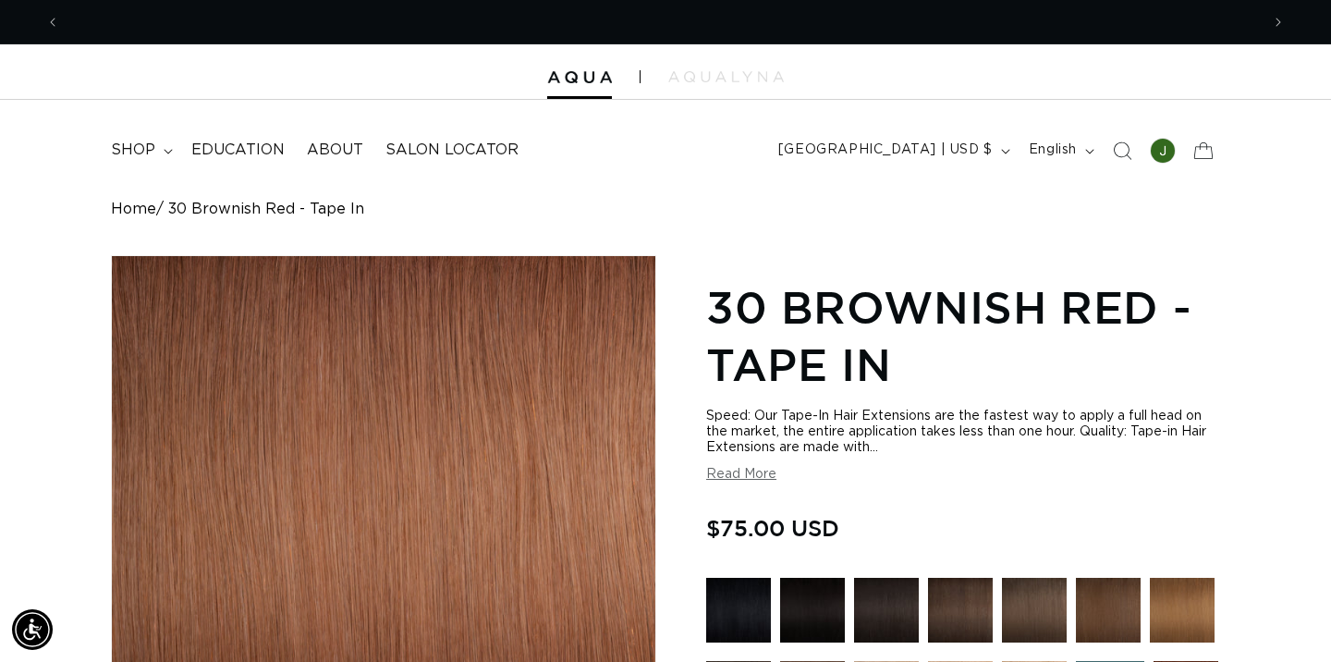
scroll to position [0, 2399]
